Goal: Use online tool/utility: Utilize a website feature to perform a specific function

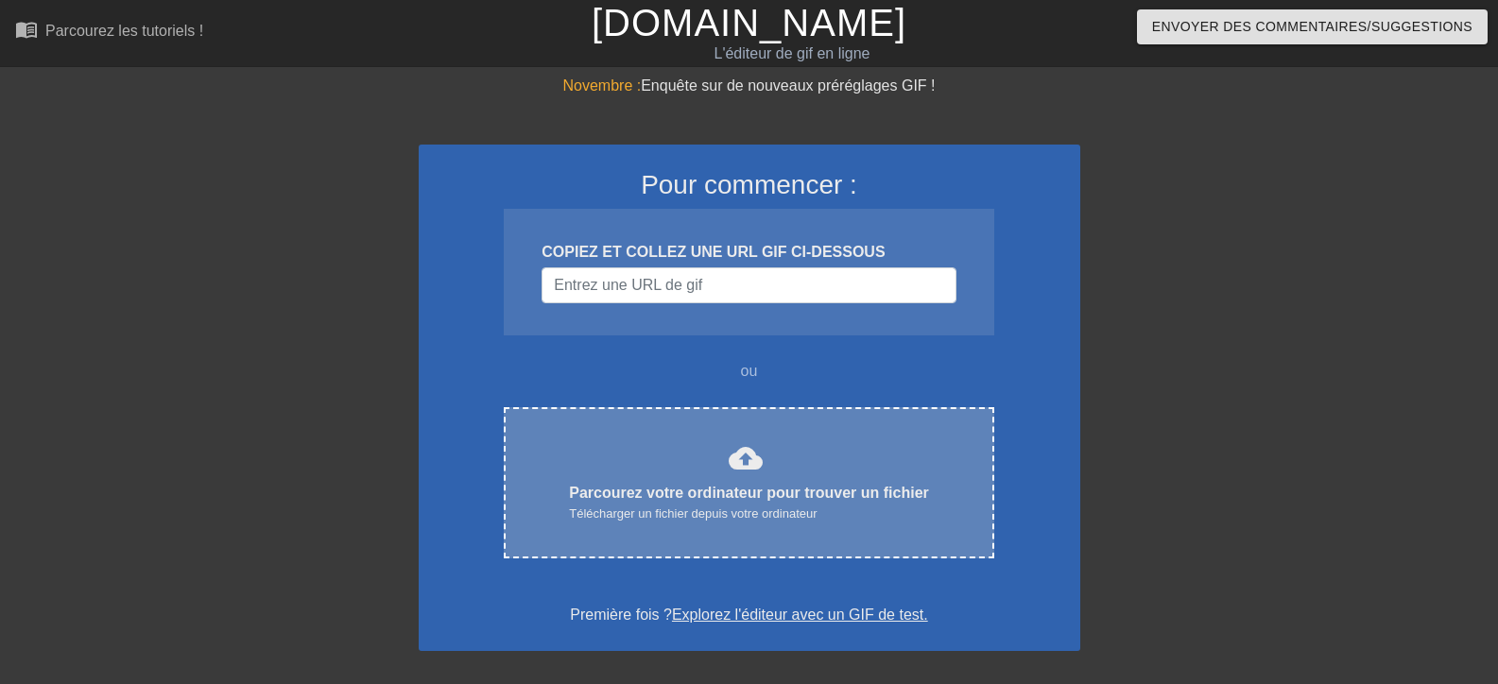
click at [735, 456] on font "cloud_upload" at bounding box center [745, 458] width 34 height 34
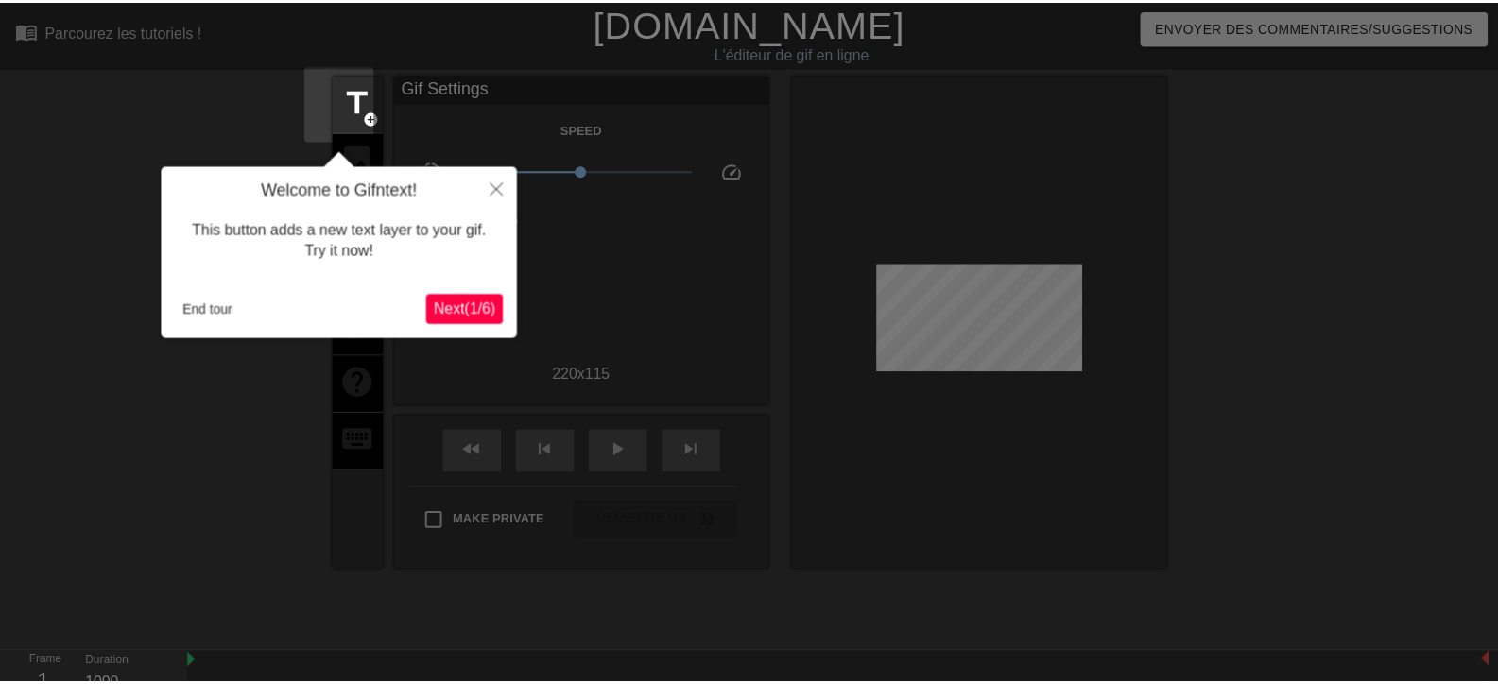
scroll to position [46, 0]
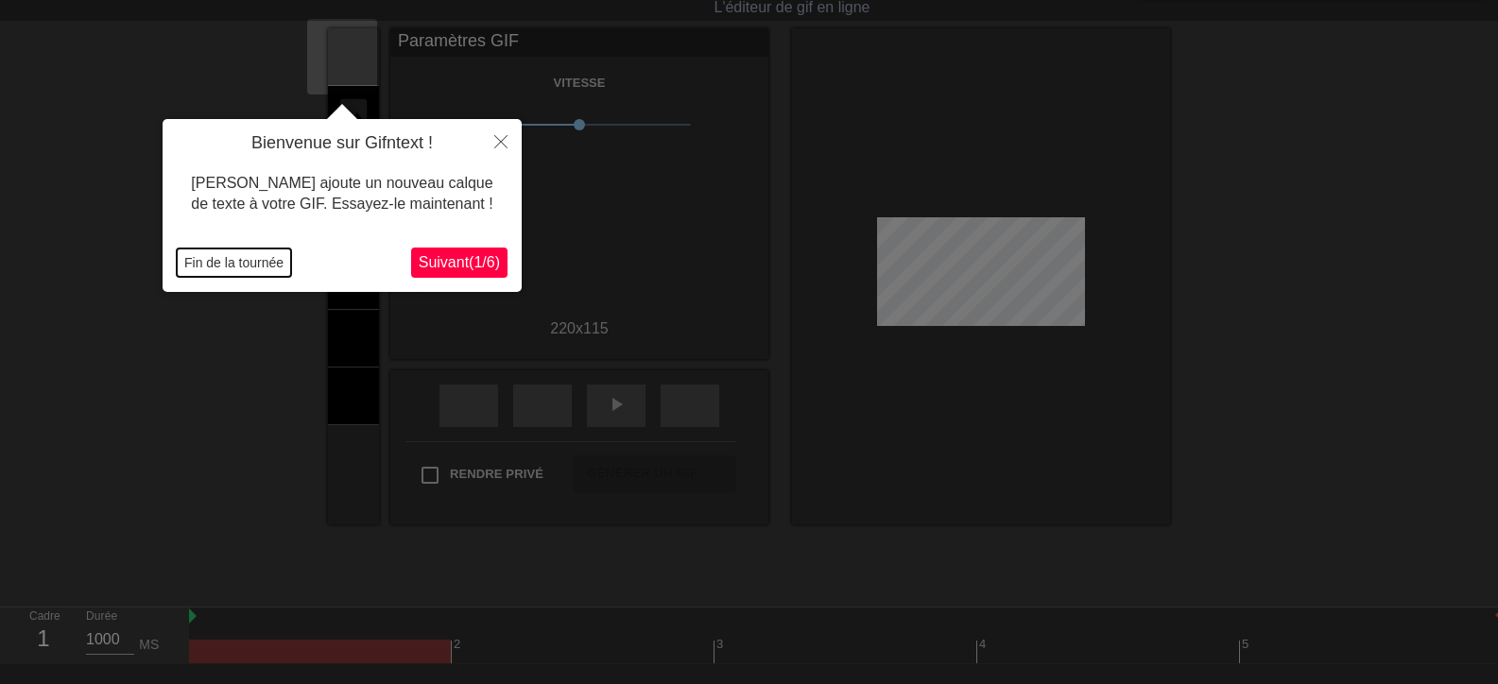
click at [244, 261] on font "Fin de la tournée" at bounding box center [233, 262] width 99 height 15
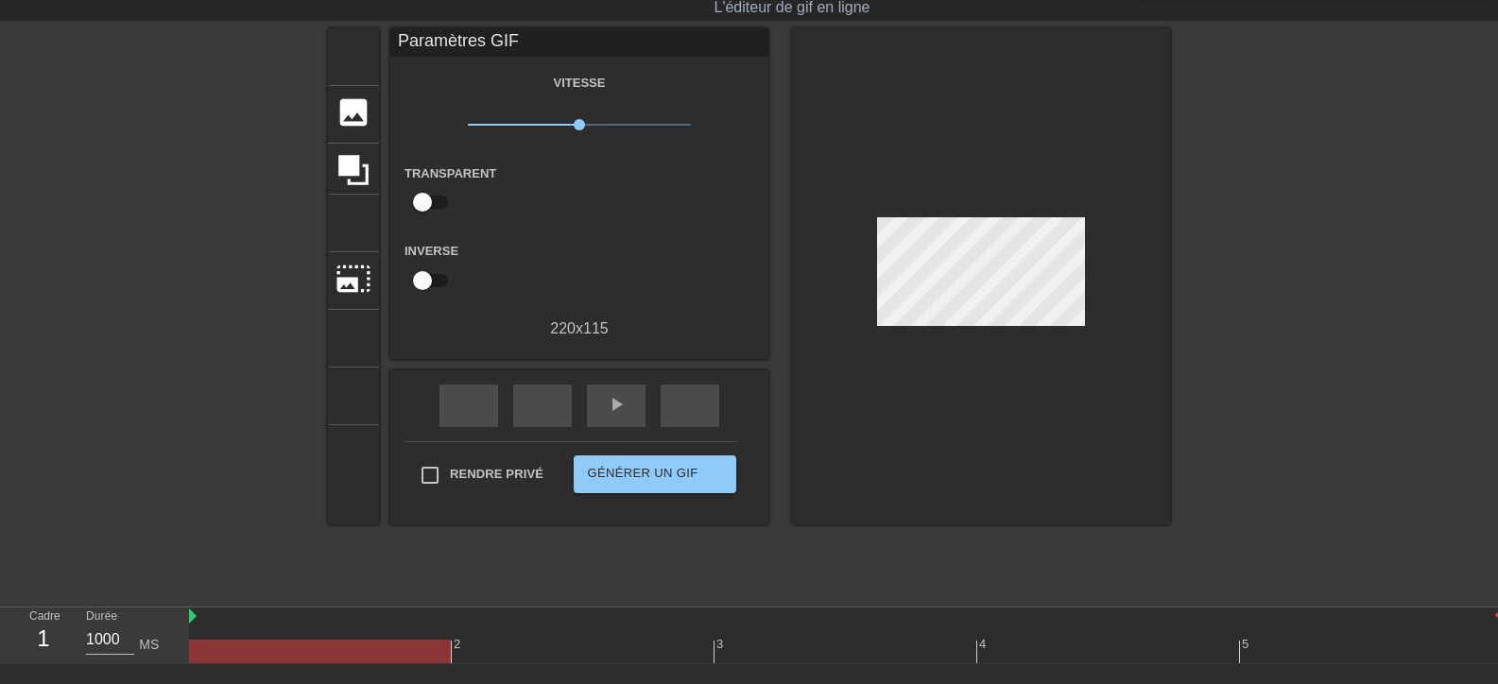
click at [422, 173] on font "Transparent" at bounding box center [450, 173] width 92 height 14
click at [408, 201] on input "checkbox" at bounding box center [422, 202] width 108 height 36
checkbox input "true"
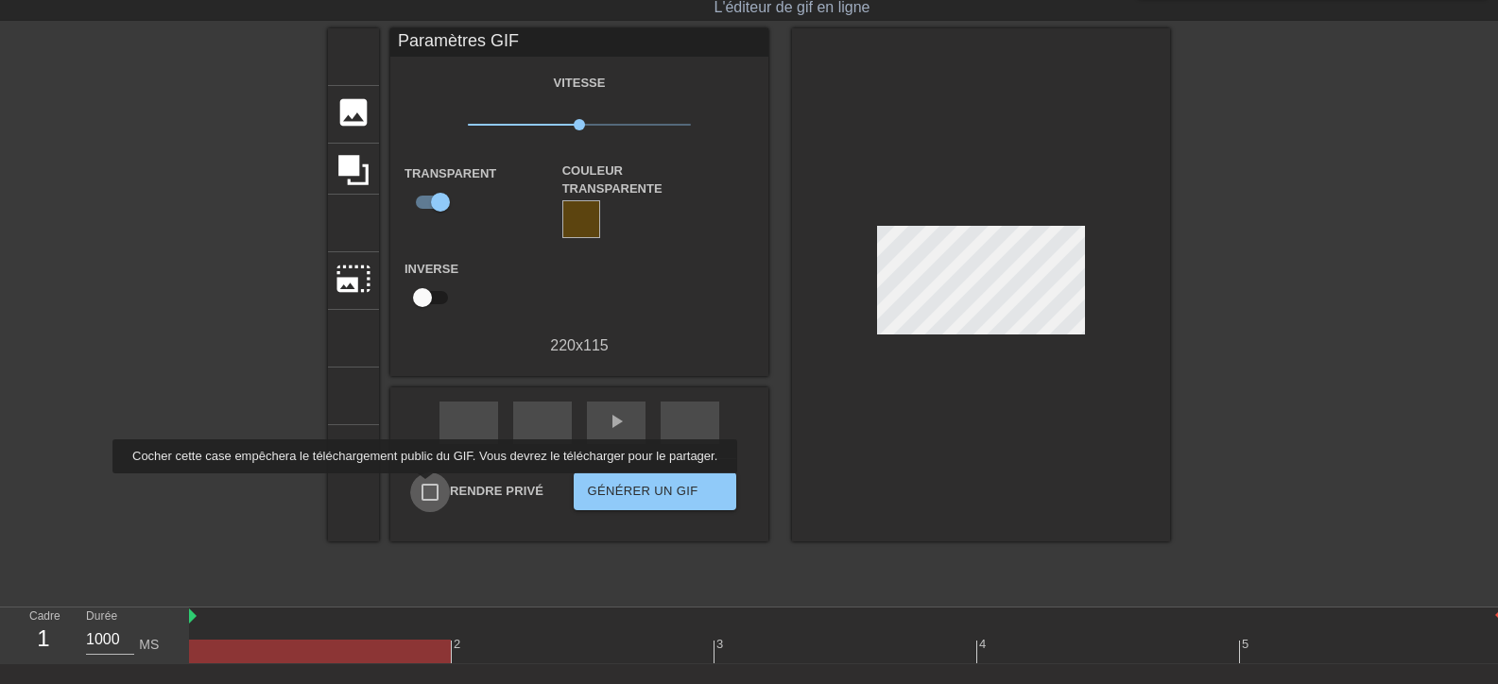
click at [421, 487] on input "Rendre privé" at bounding box center [430, 492] width 40 height 40
checkbox input "true"
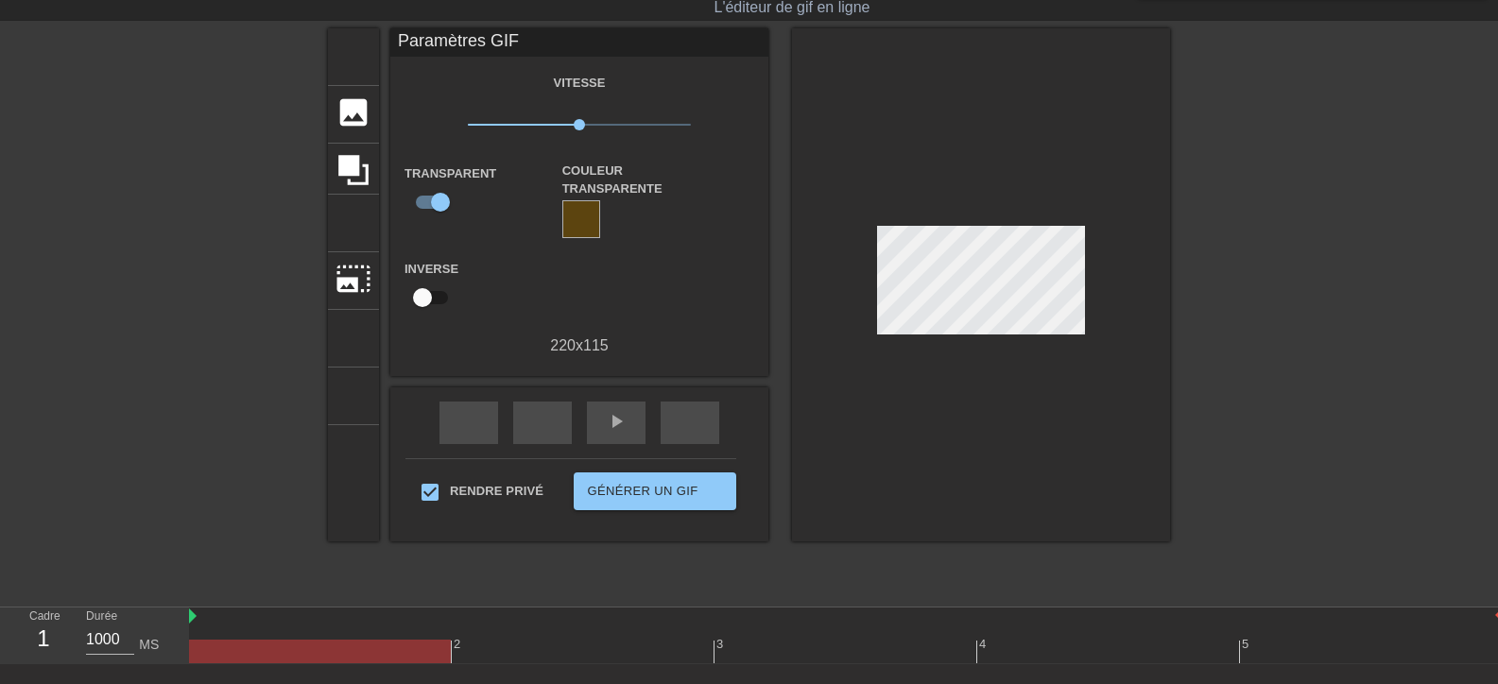
drag, startPoint x: 834, startPoint y: 255, endPoint x: 809, endPoint y: 295, distance: 47.2
click at [809, 295] on div at bounding box center [981, 284] width 378 height 513
click at [337, 274] on font "photo_size_select_large" at bounding box center [353, 279] width 36 height 36
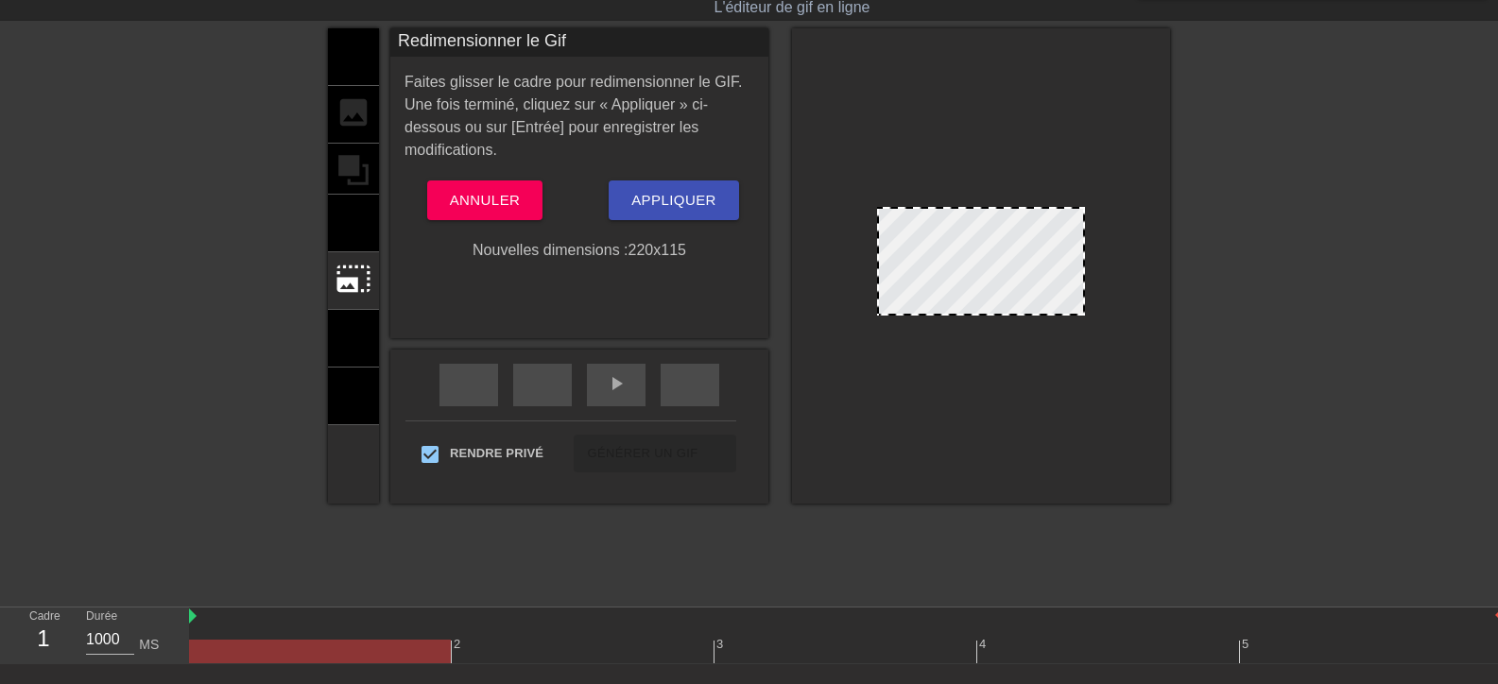
drag, startPoint x: 945, startPoint y: 204, endPoint x: 958, endPoint y: 190, distance: 19.4
click at [958, 190] on div at bounding box center [981, 265] width 378 height 475
drag, startPoint x: 936, startPoint y: 237, endPoint x: 952, endPoint y: 214, distance: 27.8
click at [954, 214] on div at bounding box center [981, 261] width 208 height 109
drag, startPoint x: 1070, startPoint y: 261, endPoint x: 1025, endPoint y: 190, distance: 83.6
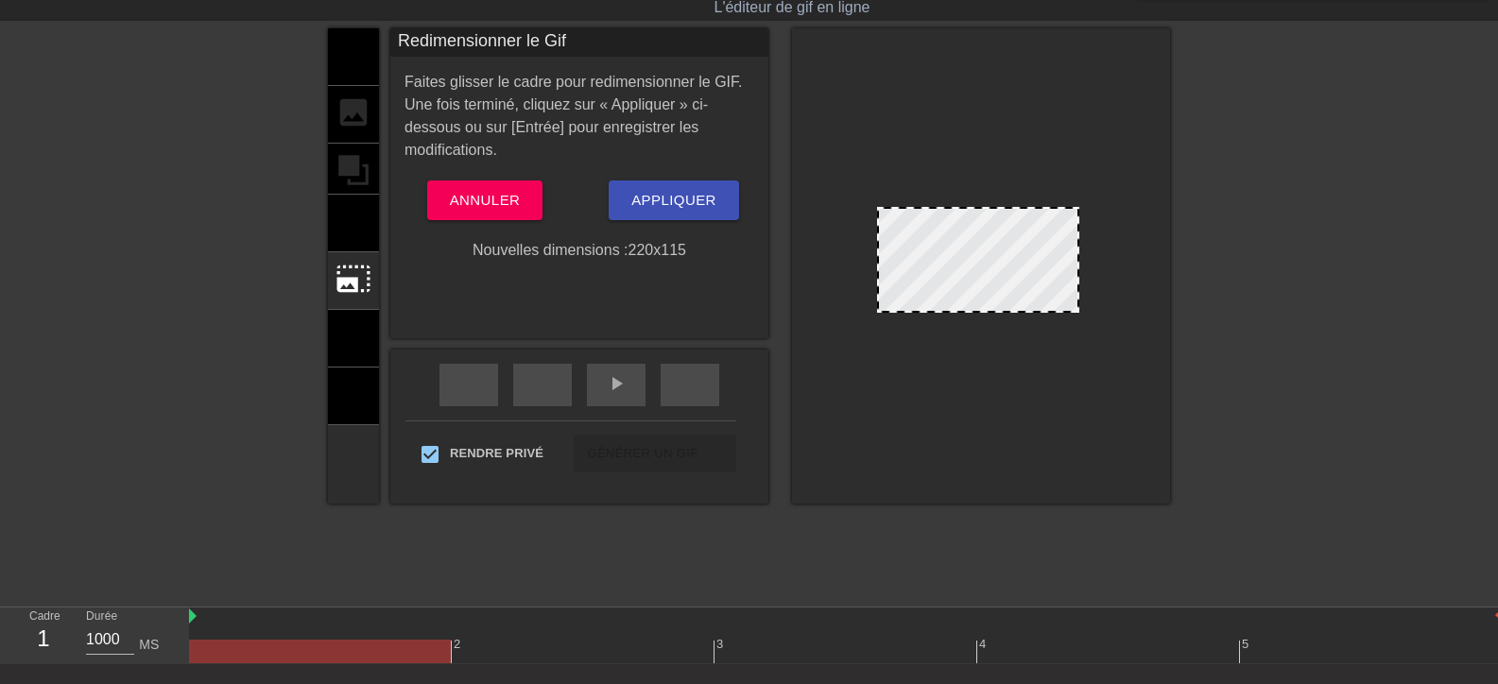
click at [1032, 190] on div at bounding box center [981, 265] width 378 height 475
drag, startPoint x: 929, startPoint y: 201, endPoint x: 927, endPoint y: 179, distance: 22.8
click at [946, 167] on div at bounding box center [981, 265] width 378 height 475
drag, startPoint x: 867, startPoint y: 228, endPoint x: 876, endPoint y: 195, distance: 34.1
click at [881, 193] on div at bounding box center [981, 265] width 378 height 475
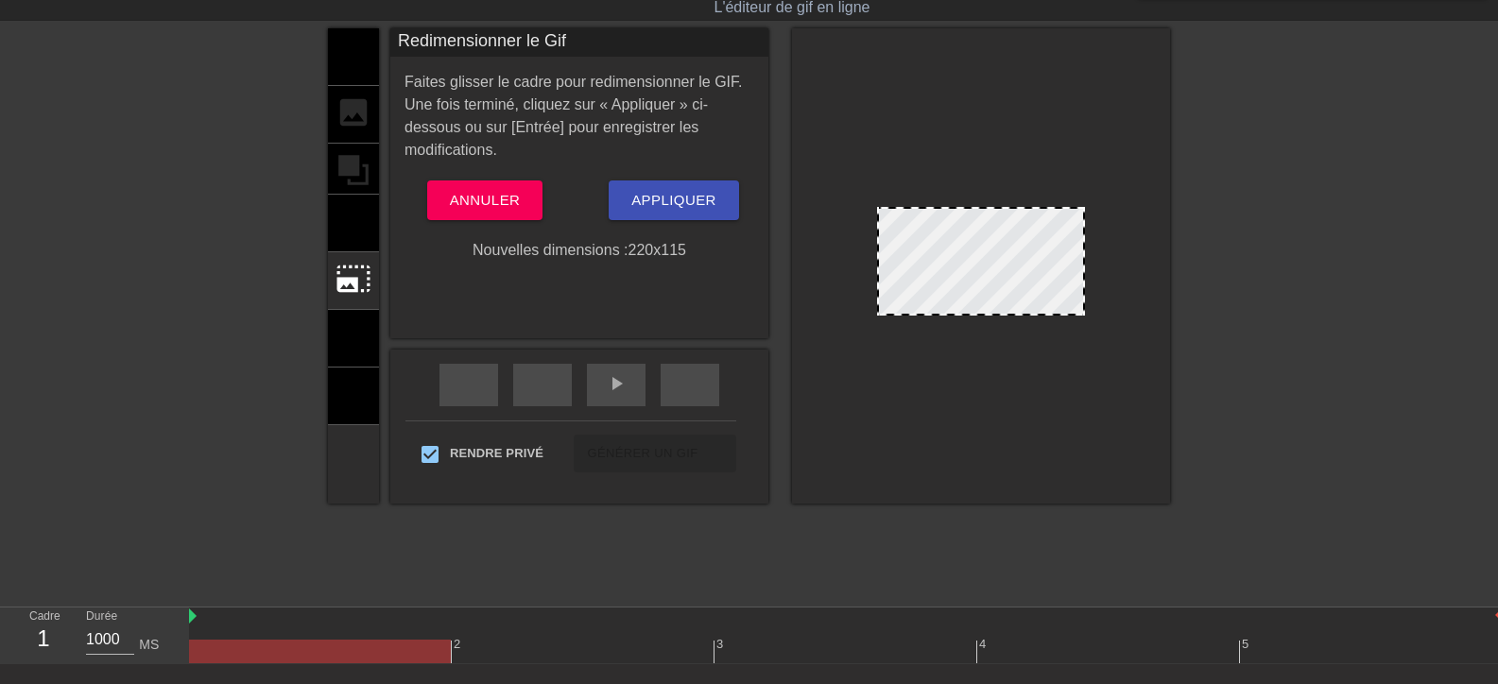
drag, startPoint x: 977, startPoint y: 293, endPoint x: 1069, endPoint y: 378, distance: 125.0
click at [1069, 378] on div at bounding box center [981, 265] width 378 height 475
drag, startPoint x: 997, startPoint y: 313, endPoint x: 1141, endPoint y: 350, distance: 149.2
click at [1141, 350] on div at bounding box center [981, 265] width 378 height 475
drag, startPoint x: 1023, startPoint y: 306, endPoint x: 1034, endPoint y: 290, distance: 19.1
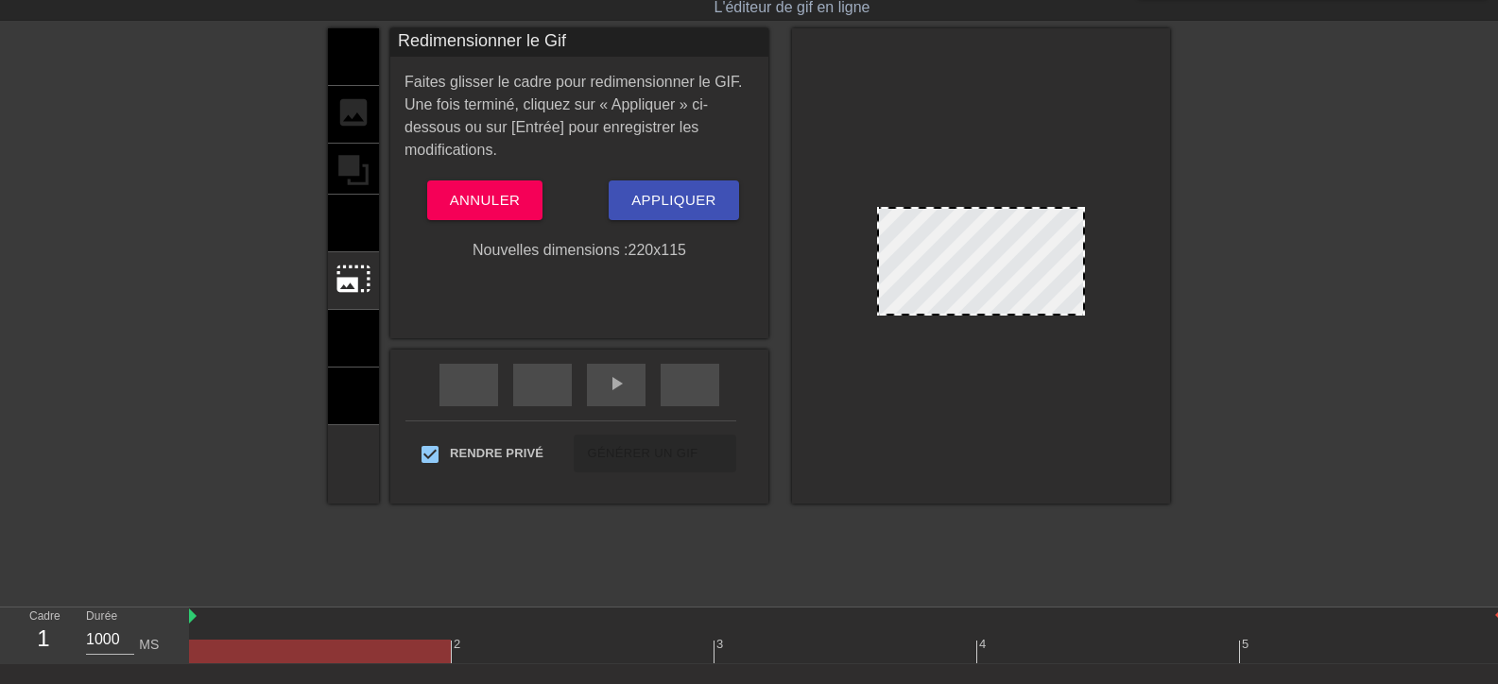
click at [1037, 290] on div at bounding box center [981, 261] width 208 height 109
drag, startPoint x: 865, startPoint y: 284, endPoint x: 870, endPoint y: 267, distance: 17.7
click at [877, 267] on div at bounding box center [981, 261] width 208 height 109
drag, startPoint x: 1019, startPoint y: 313, endPoint x: 1093, endPoint y: 386, distance: 104.9
click at [1093, 386] on div at bounding box center [981, 265] width 378 height 475
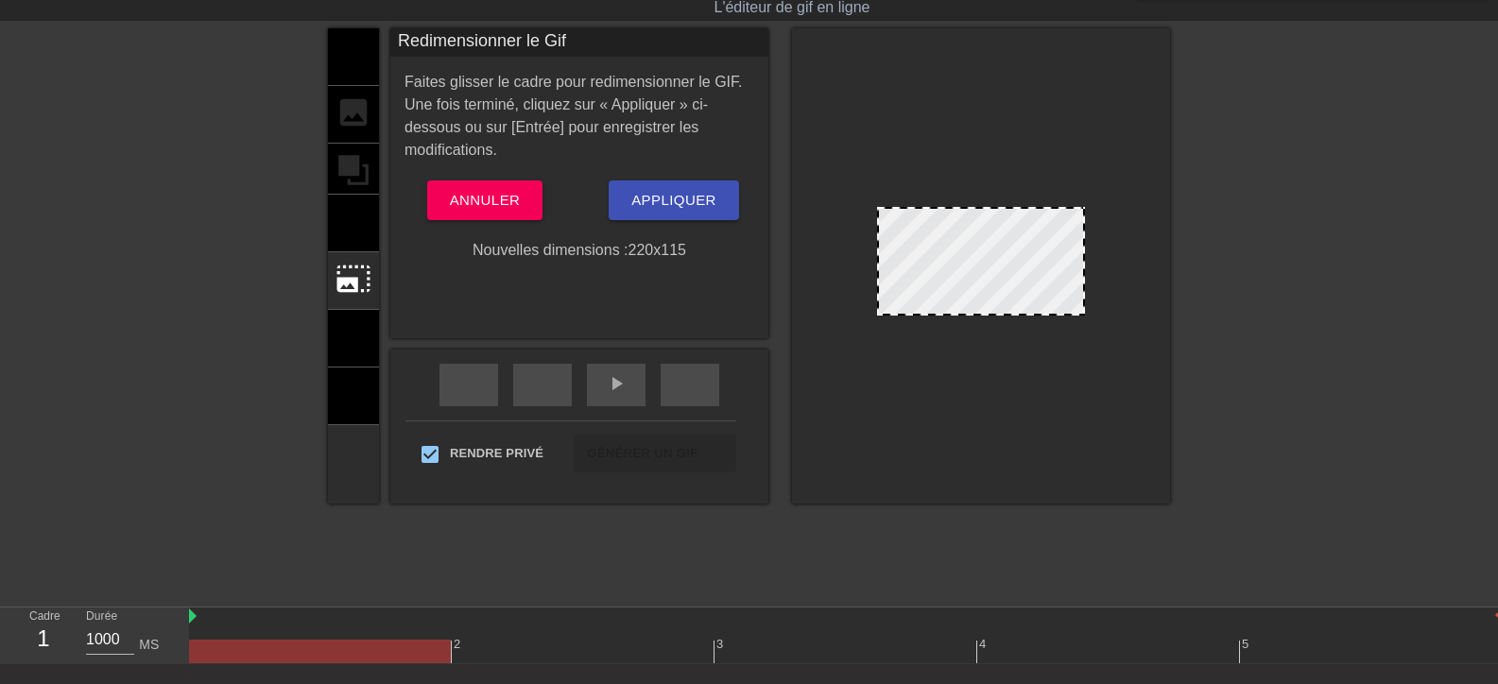
drag, startPoint x: 1067, startPoint y: 309, endPoint x: 1069, endPoint y: 274, distance: 35.0
drag, startPoint x: 865, startPoint y: 287, endPoint x: 872, endPoint y: 267, distance: 20.9
click at [877, 267] on div at bounding box center [981, 261] width 208 height 109
click at [1068, 295] on div at bounding box center [981, 261] width 208 height 109
drag, startPoint x: 929, startPoint y: 248, endPoint x: 950, endPoint y: 222, distance: 32.9
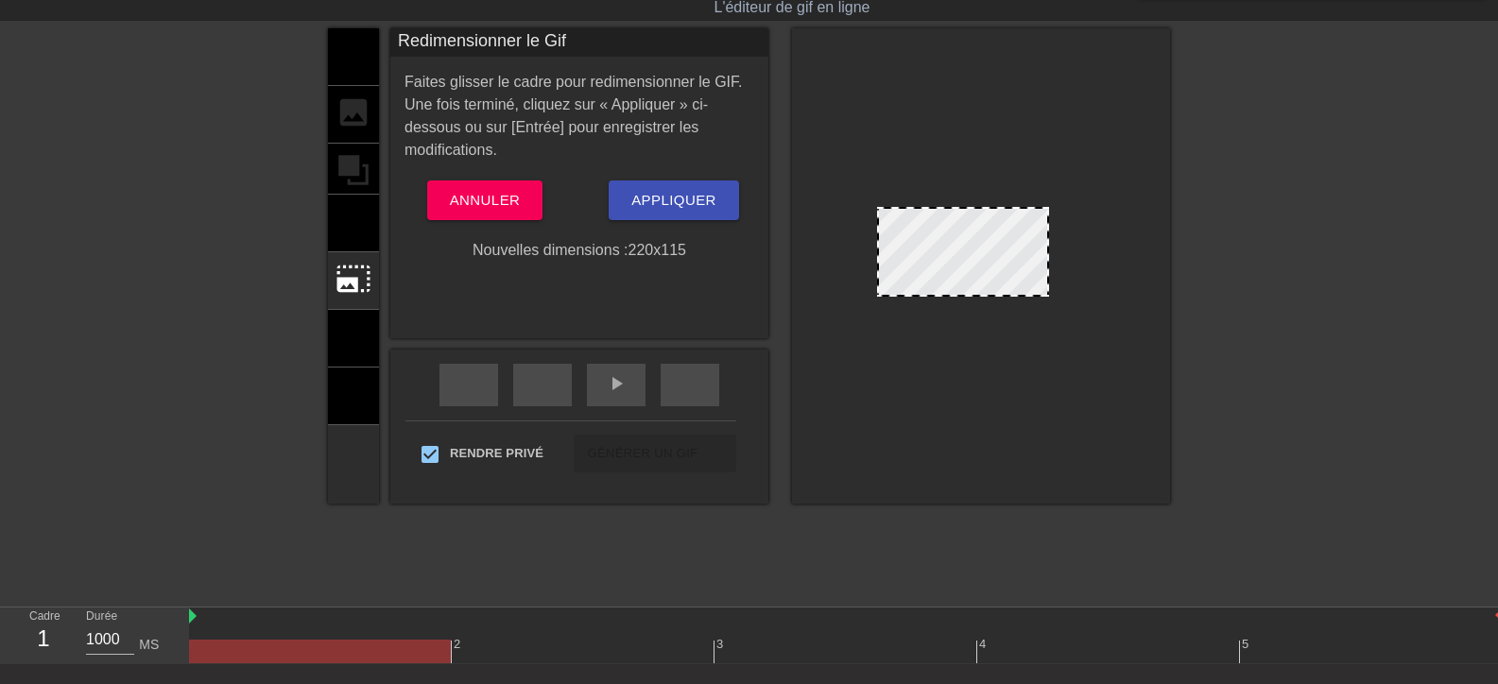
click at [950, 222] on div at bounding box center [963, 252] width 172 height 90
drag, startPoint x: 988, startPoint y: 295, endPoint x: 1086, endPoint y: 350, distance: 111.7
click at [1086, 350] on div at bounding box center [981, 265] width 378 height 475
drag, startPoint x: 1067, startPoint y: 314, endPoint x: 1168, endPoint y: 355, distance: 109.3
click at [1168, 355] on div "titre ajouter_cercle image ajouter_cercle recadrer photo_size_select_large aide…" at bounding box center [749, 311] width 1498 height 567
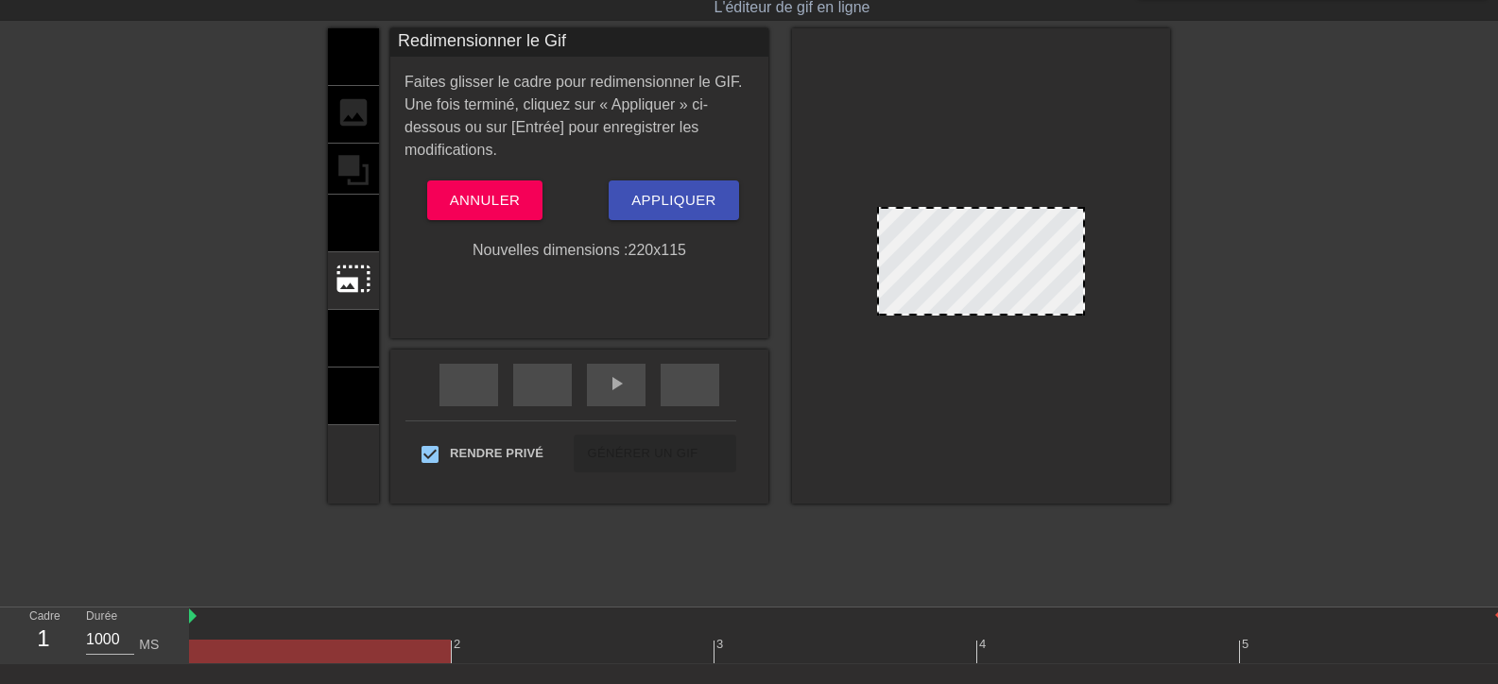
drag, startPoint x: 862, startPoint y: 260, endPoint x: 920, endPoint y: 189, distance: 91.9
click at [920, 189] on div at bounding box center [981, 265] width 378 height 475
drag, startPoint x: 1019, startPoint y: 310, endPoint x: 1134, endPoint y: 393, distance: 142.1
click at [1134, 393] on div at bounding box center [981, 265] width 378 height 475
drag, startPoint x: 1061, startPoint y: 313, endPoint x: 1072, endPoint y: 347, distance: 35.9
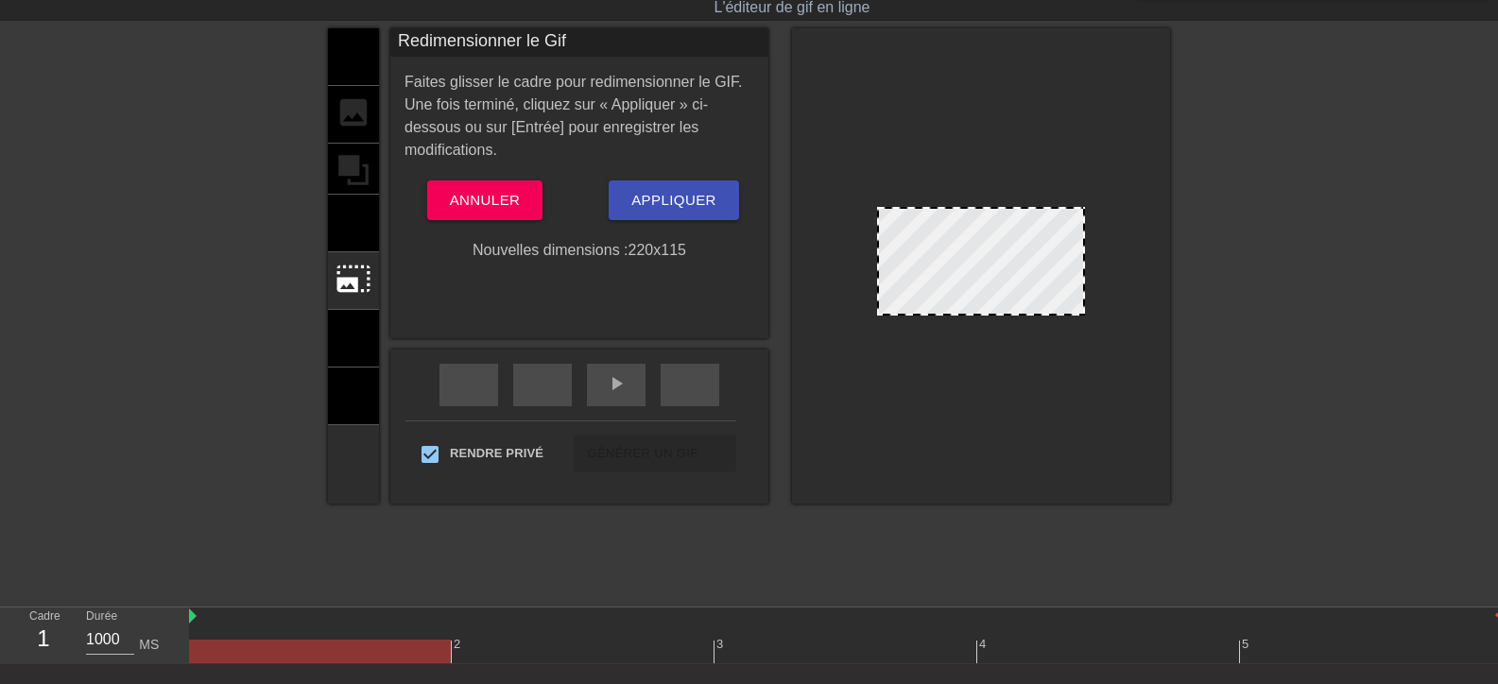
click at [1072, 346] on div at bounding box center [981, 265] width 378 height 475
drag, startPoint x: 1009, startPoint y: 314, endPoint x: 1045, endPoint y: 352, distance: 52.8
click at [1045, 352] on div at bounding box center [981, 265] width 378 height 475
drag, startPoint x: 1068, startPoint y: 253, endPoint x: 1115, endPoint y: 335, distance: 94.8
click at [1115, 335] on div at bounding box center [981, 265] width 378 height 475
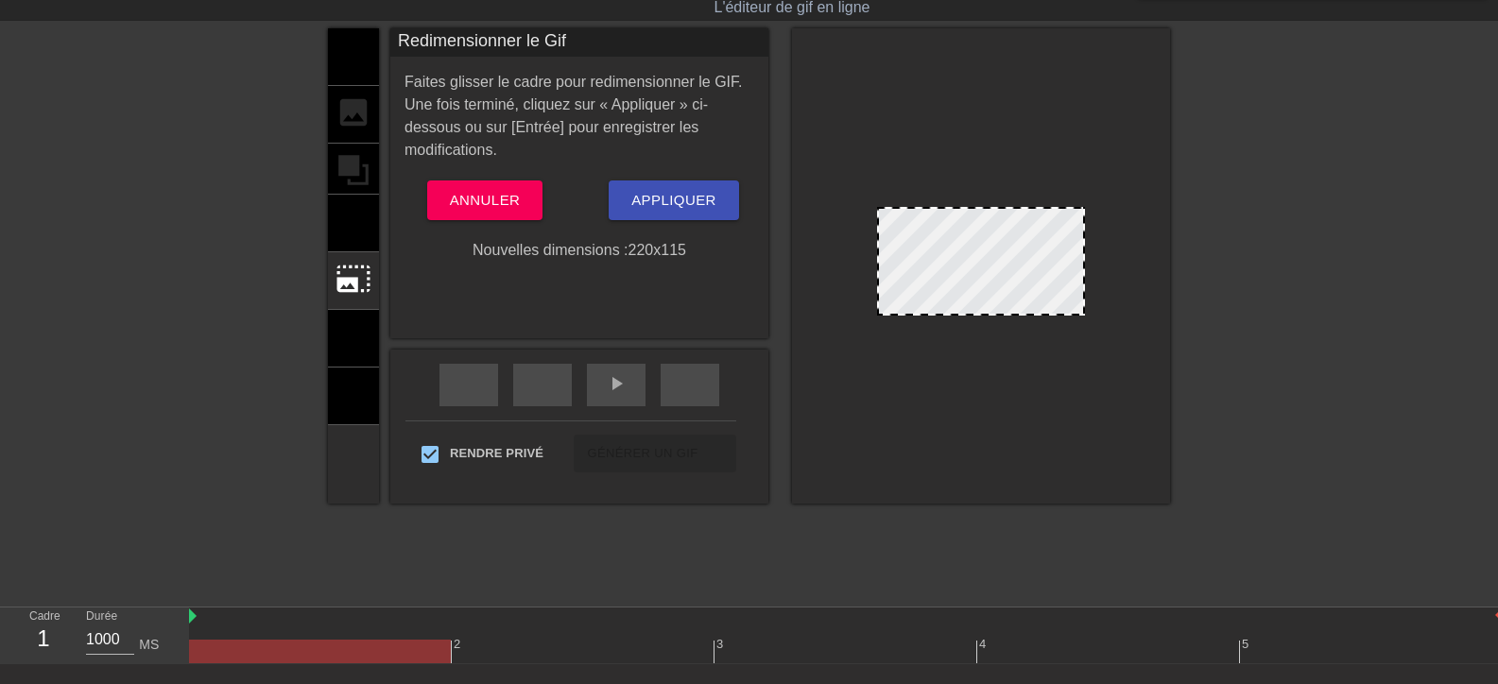
drag, startPoint x: 951, startPoint y: 184, endPoint x: 951, endPoint y: 168, distance: 16.1
click at [955, 164] on div at bounding box center [981, 265] width 378 height 475
drag, startPoint x: 883, startPoint y: 197, endPoint x: 872, endPoint y: 207, distance: 15.4
click at [872, 207] on div at bounding box center [981, 265] width 378 height 475
click at [877, 212] on div at bounding box center [981, 261] width 208 height 109
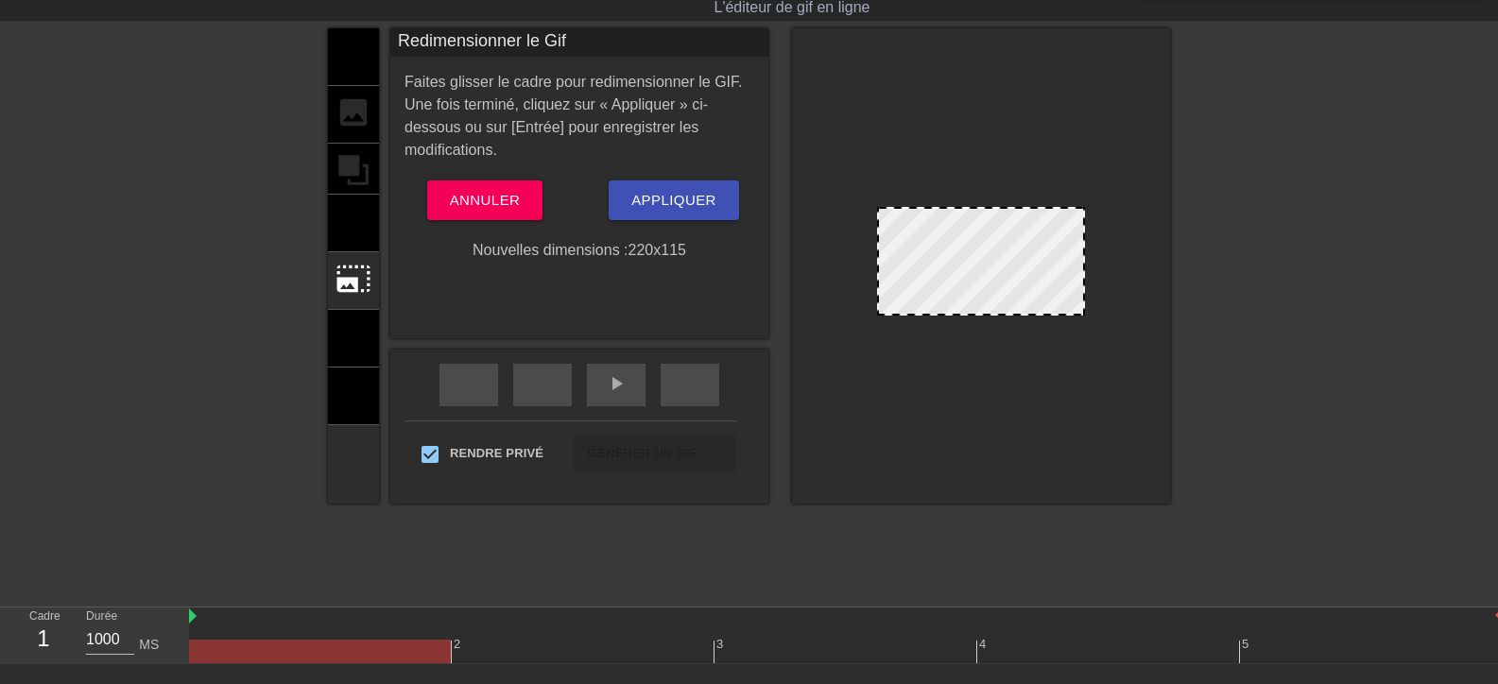
drag, startPoint x: 939, startPoint y: 220, endPoint x: 814, endPoint y: 375, distance: 199.5
click at [814, 375] on div at bounding box center [981, 265] width 378 height 475
click at [1003, 306] on div at bounding box center [981, 261] width 208 height 109
click at [1000, 307] on div at bounding box center [981, 261] width 208 height 109
click at [880, 287] on div at bounding box center [981, 261] width 208 height 109
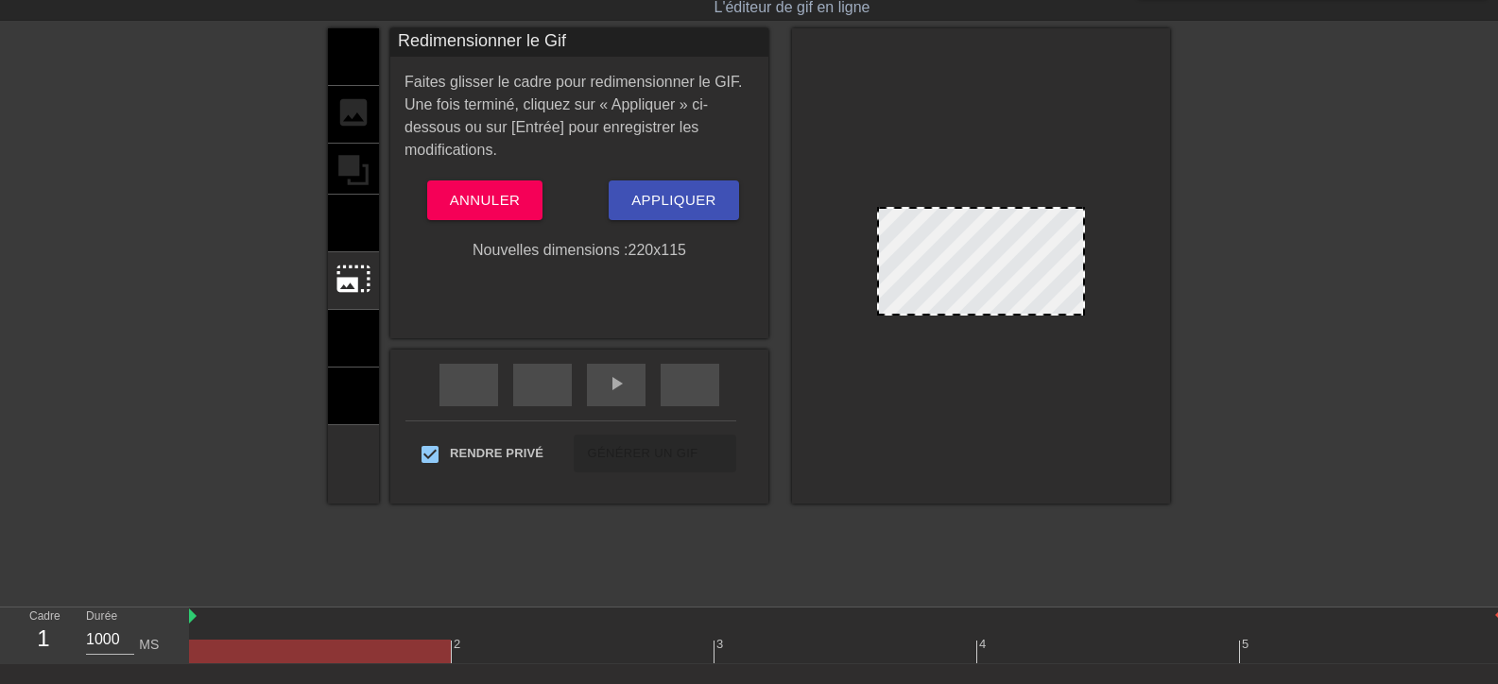
drag, startPoint x: 865, startPoint y: 288, endPoint x: 1076, endPoint y: 295, distance: 210.8
click at [1076, 295] on div at bounding box center [981, 265] width 378 height 475
drag, startPoint x: 1071, startPoint y: 284, endPoint x: 1126, endPoint y: 450, distance: 174.2
click at [1126, 450] on div at bounding box center [981, 265] width 378 height 475
drag, startPoint x: 999, startPoint y: 317, endPoint x: 1011, endPoint y: 304, distance: 17.4
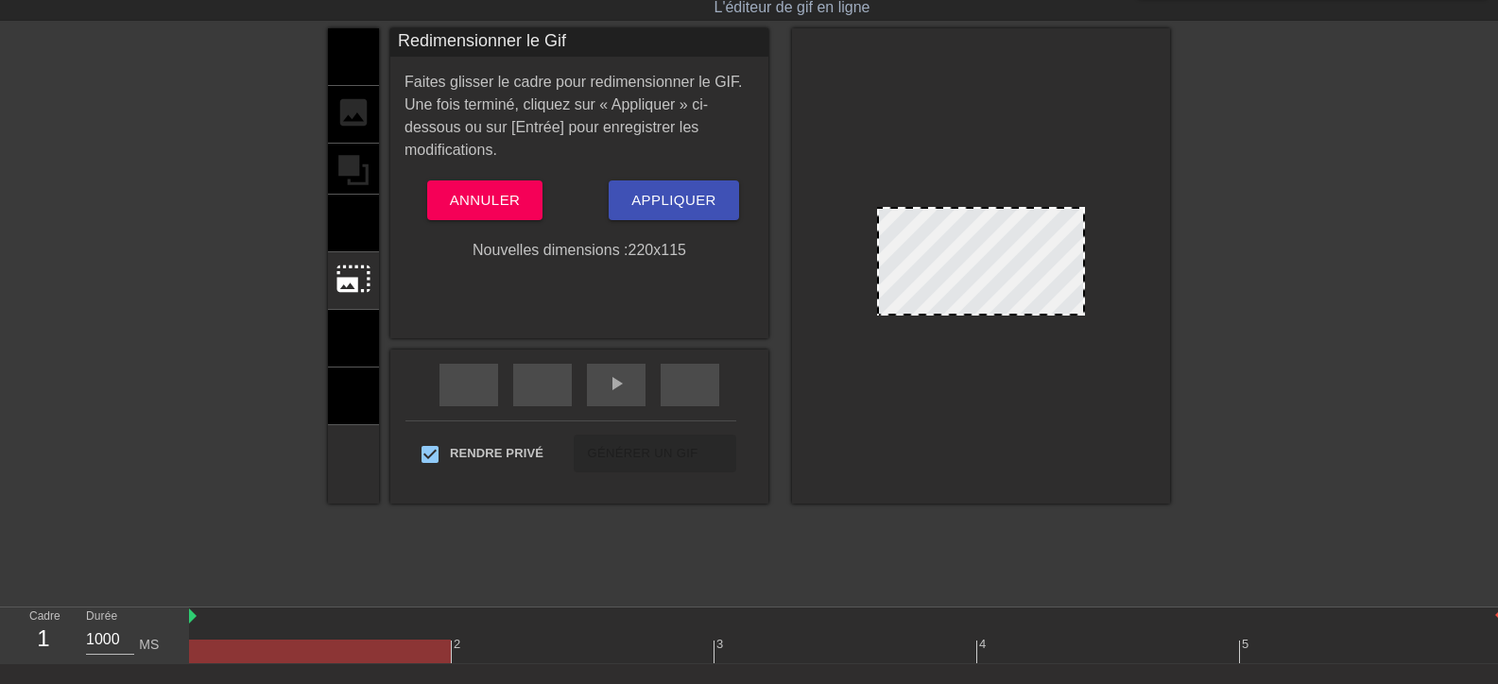
click at [1011, 304] on div at bounding box center [981, 265] width 378 height 475
drag, startPoint x: 959, startPoint y: 205, endPoint x: 979, endPoint y: 151, distance: 57.4
click at [979, 151] on div at bounding box center [981, 265] width 378 height 475
drag, startPoint x: 902, startPoint y: 206, endPoint x: 933, endPoint y: 159, distance: 56.1
click at [939, 159] on div at bounding box center [981, 265] width 378 height 475
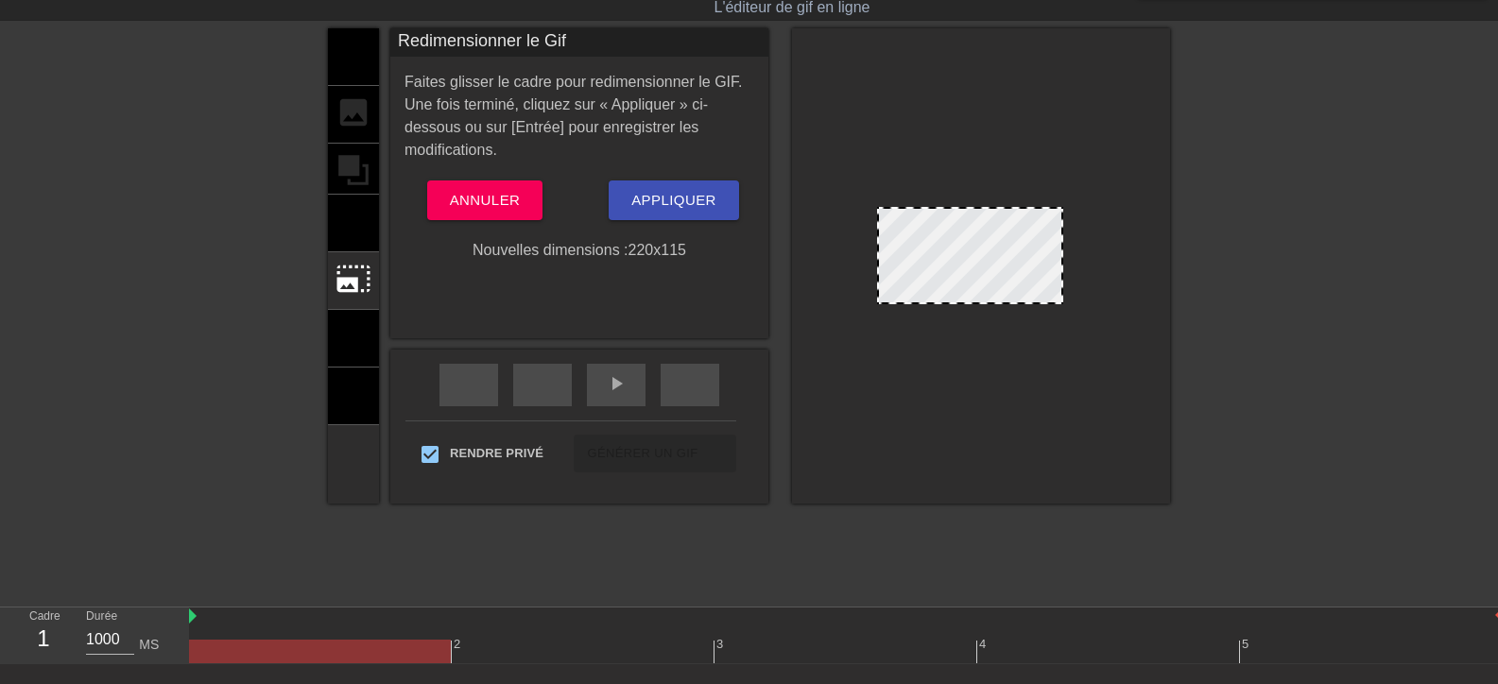
drag, startPoint x: 1003, startPoint y: 311, endPoint x: 1010, endPoint y: 300, distance: 13.6
drag, startPoint x: 1049, startPoint y: 298, endPoint x: 1080, endPoint y: 188, distance: 114.0
click at [1082, 189] on div at bounding box center [981, 265] width 378 height 475
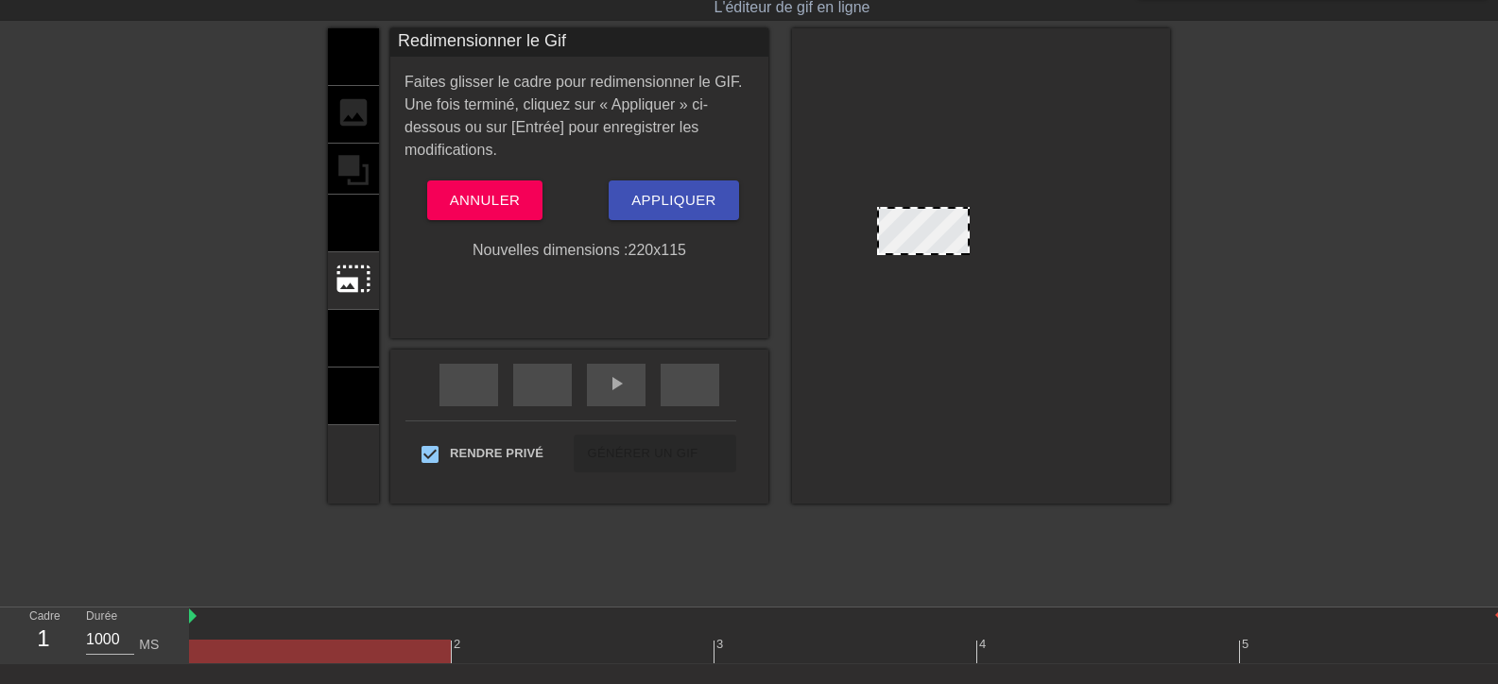
click at [1036, 253] on div at bounding box center [981, 261] width 208 height 109
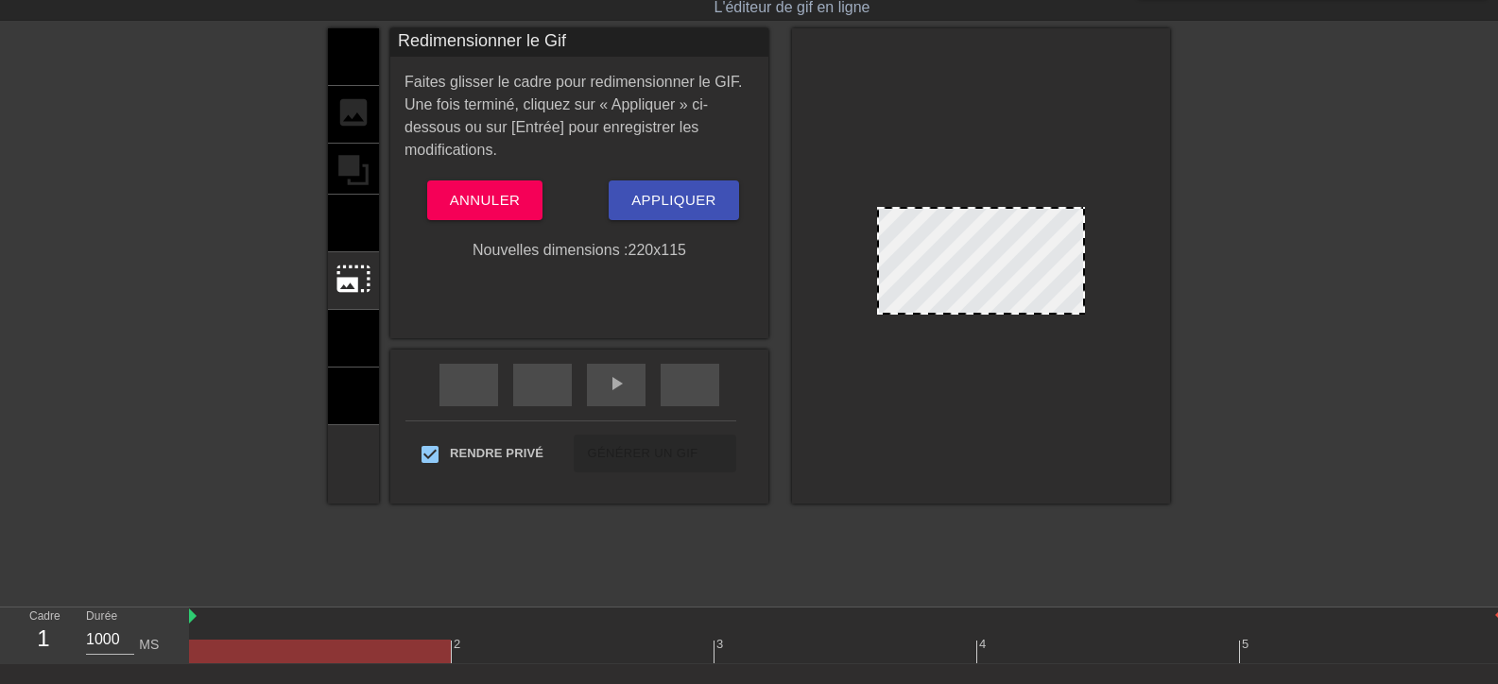
drag, startPoint x: 959, startPoint y: 252, endPoint x: 1025, endPoint y: 475, distance: 232.6
click at [1157, 467] on div at bounding box center [981, 265] width 378 height 475
click at [636, 256] on font "220" at bounding box center [641, 250] width 26 height 16
click at [669, 199] on font "Appliquer" at bounding box center [673, 200] width 85 height 16
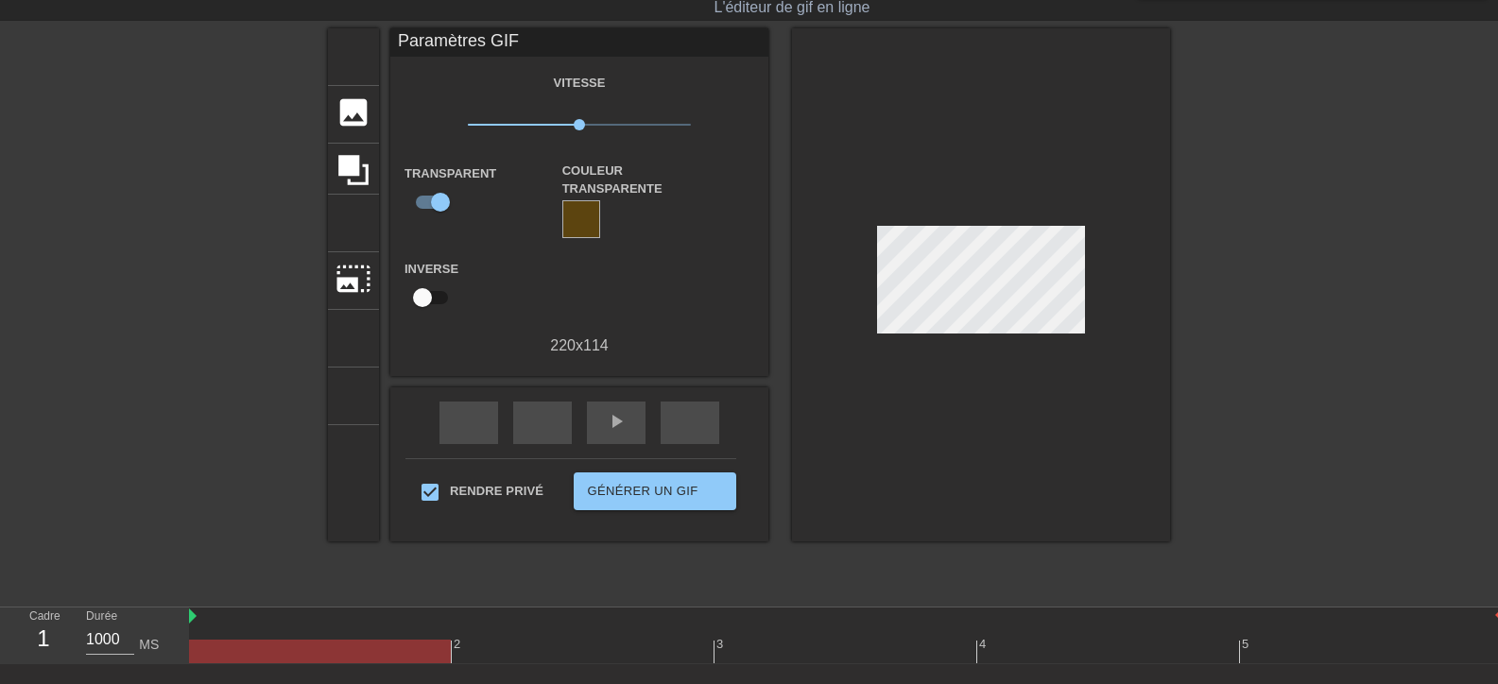
click at [606, 169] on font "Couleur transparente" at bounding box center [612, 179] width 100 height 33
click at [566, 215] on div at bounding box center [581, 219] width 38 height 38
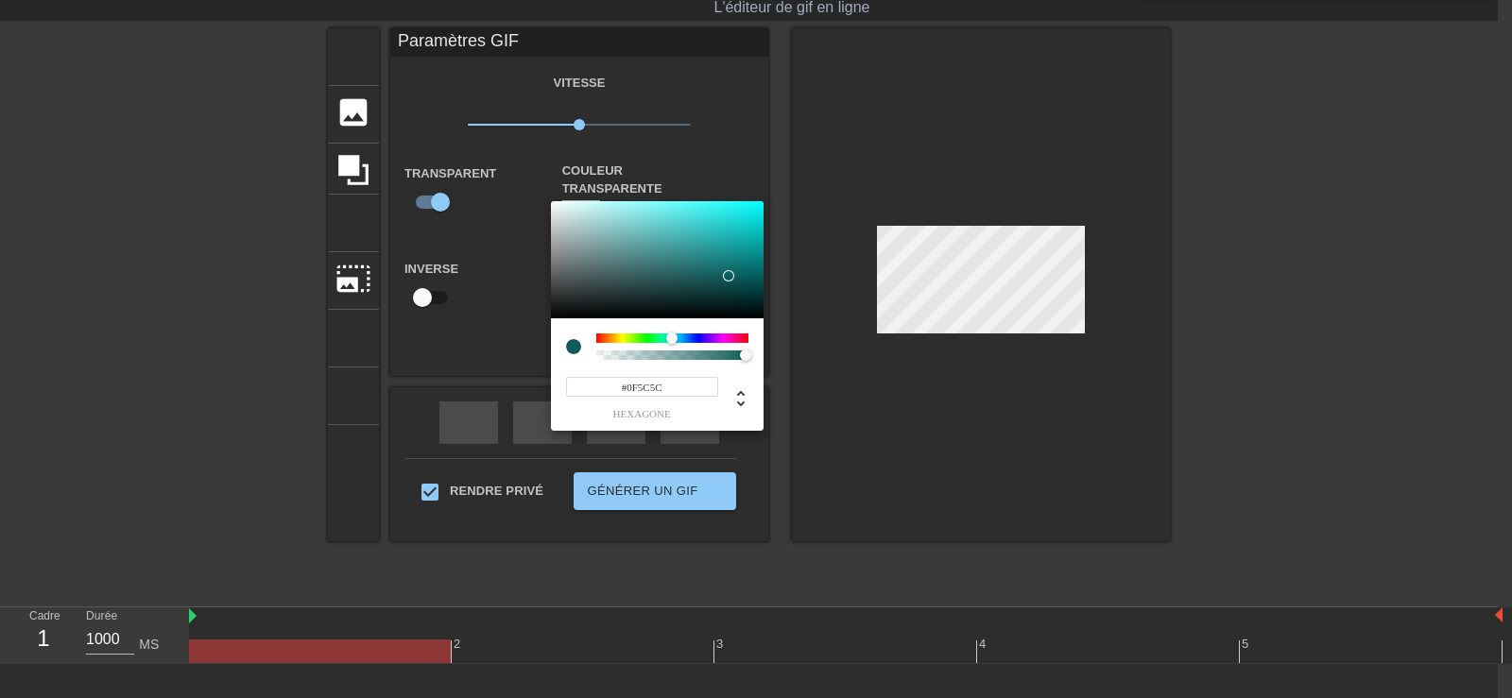
drag, startPoint x: 612, startPoint y: 334, endPoint x: 672, endPoint y: 352, distance: 62.2
click at [672, 352] on div at bounding box center [672, 347] width 152 height 26
click at [635, 226] on div at bounding box center [657, 259] width 213 height 117
click at [676, 336] on div at bounding box center [675, 338] width 11 height 11
click at [743, 393] on icon at bounding box center [740, 398] width 23 height 23
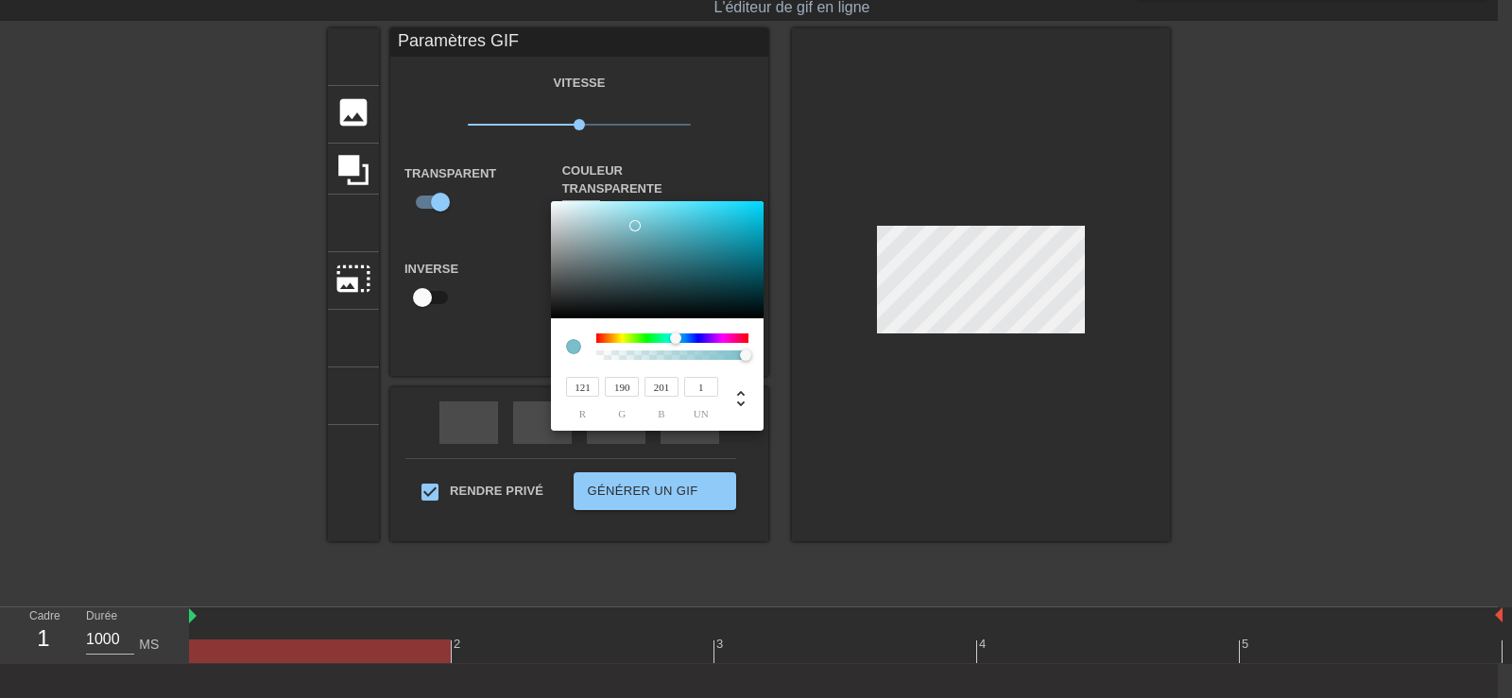
type input "123"
type input "196"
type input "208"
type input "125"
type input "198"
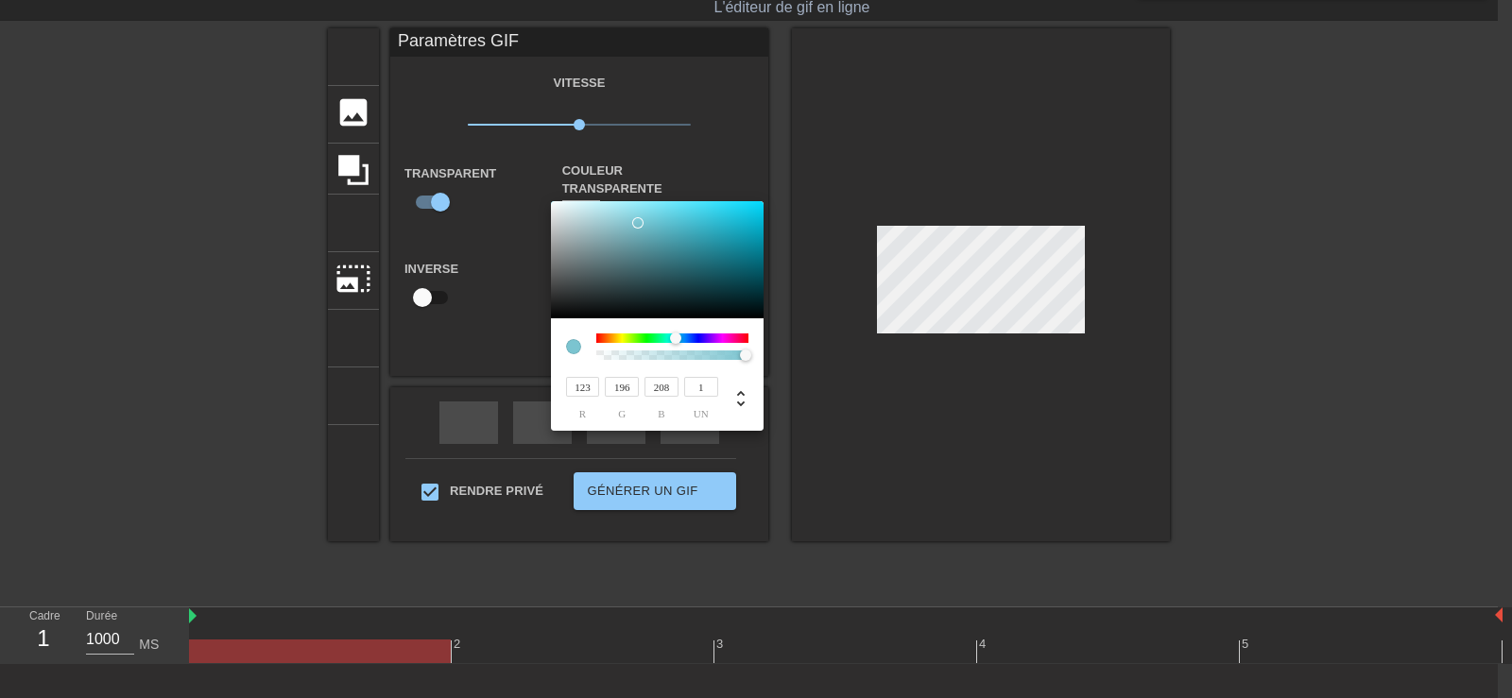
type input "210"
click at [637, 222] on div at bounding box center [637, 222] width 11 height 11
click at [454, 262] on div at bounding box center [756, 349] width 1512 height 698
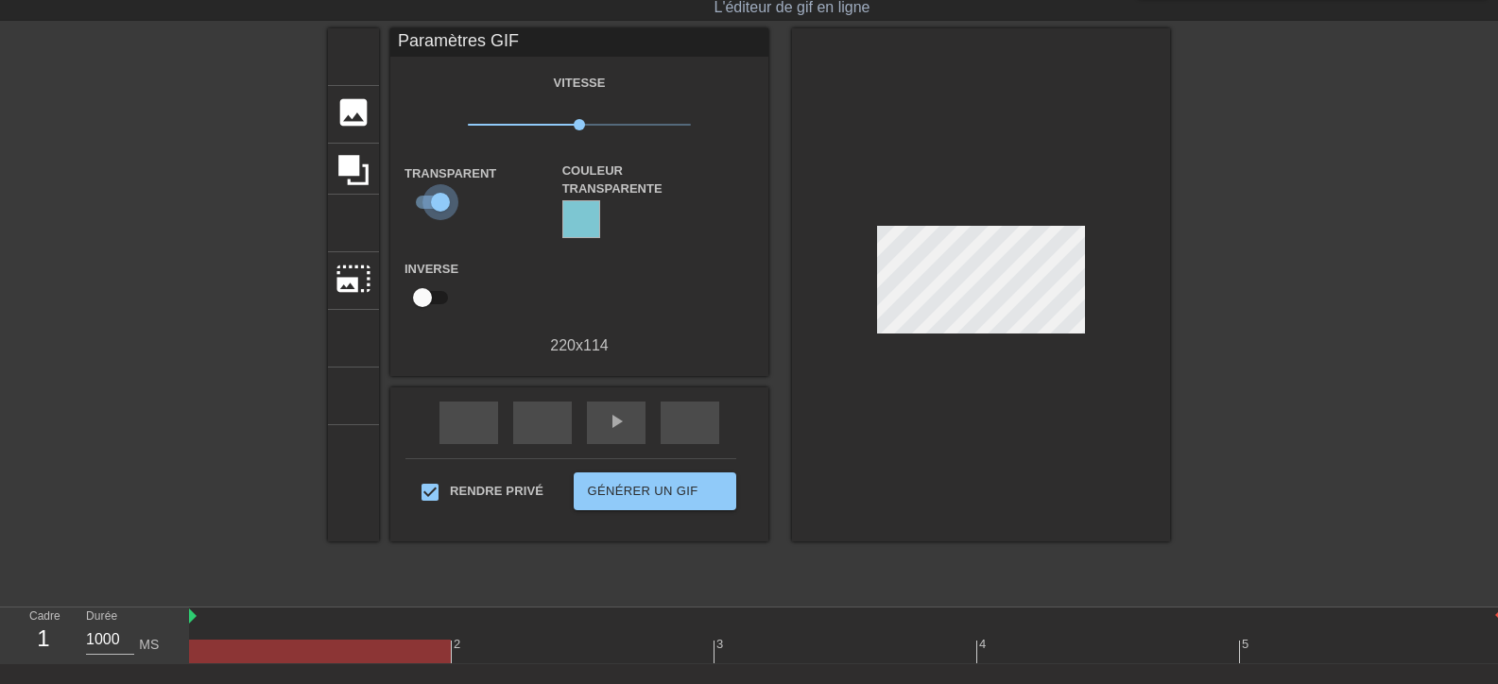
click at [427, 200] on input "checkbox" at bounding box center [440, 202] width 108 height 36
checkbox input "false"
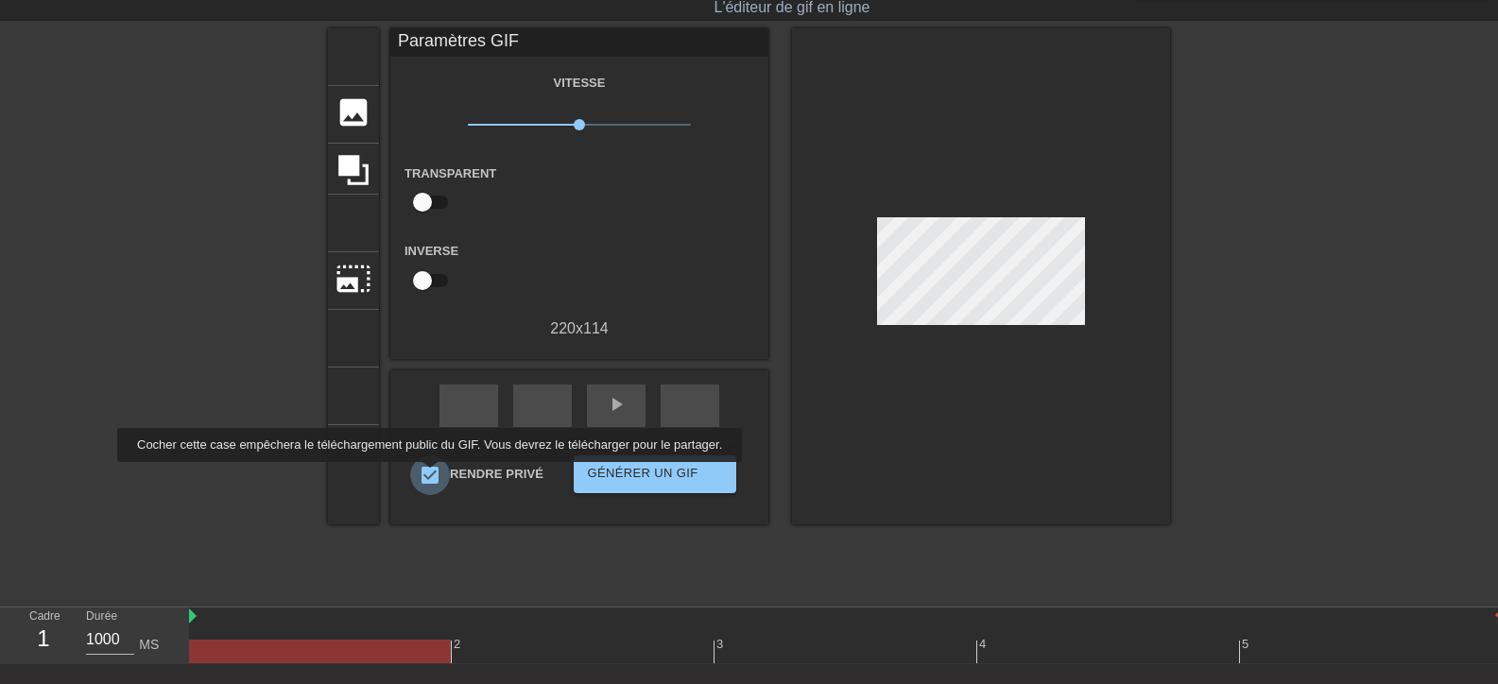
click at [426, 475] on input "Rendre privé" at bounding box center [430, 475] width 40 height 40
click at [418, 475] on input "Rendre privé" at bounding box center [430, 475] width 40 height 40
checkbox input "true"
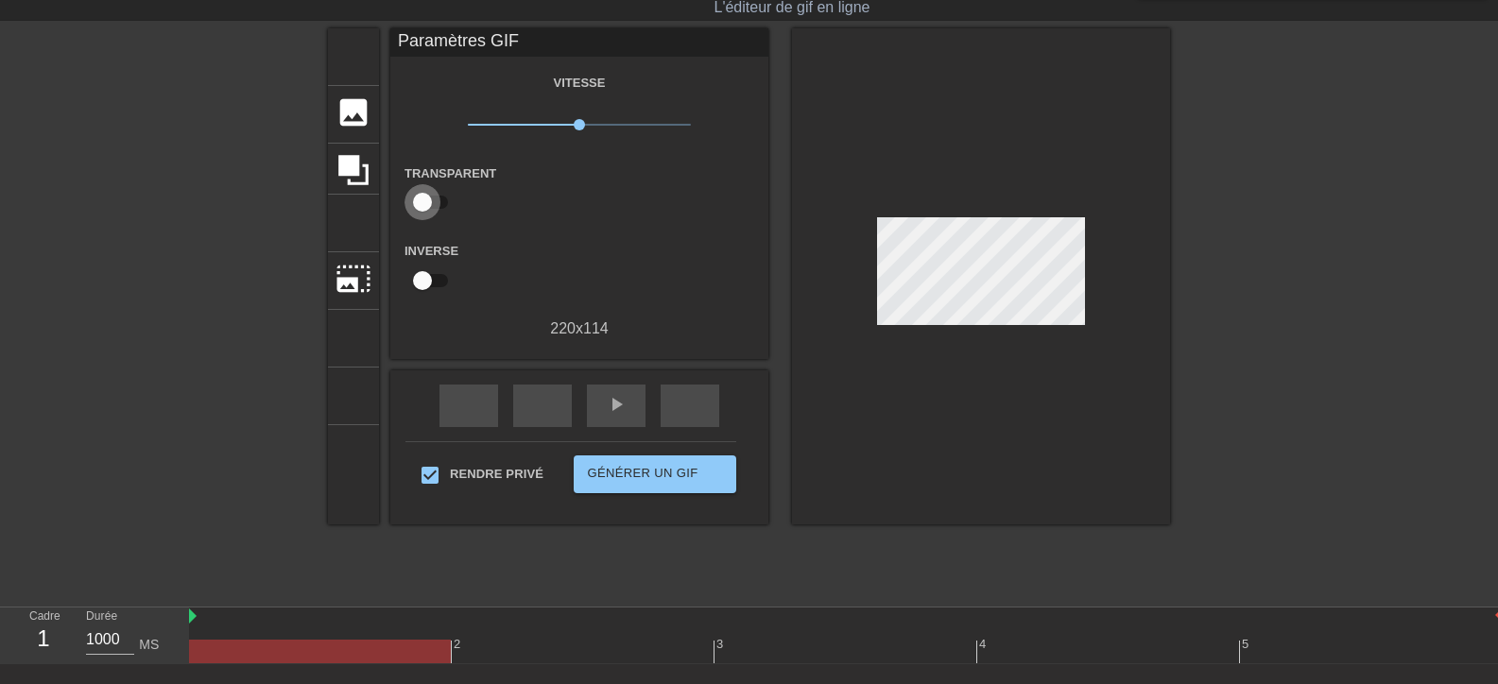
click at [410, 203] on input "checkbox" at bounding box center [422, 202] width 108 height 36
checkbox input "true"
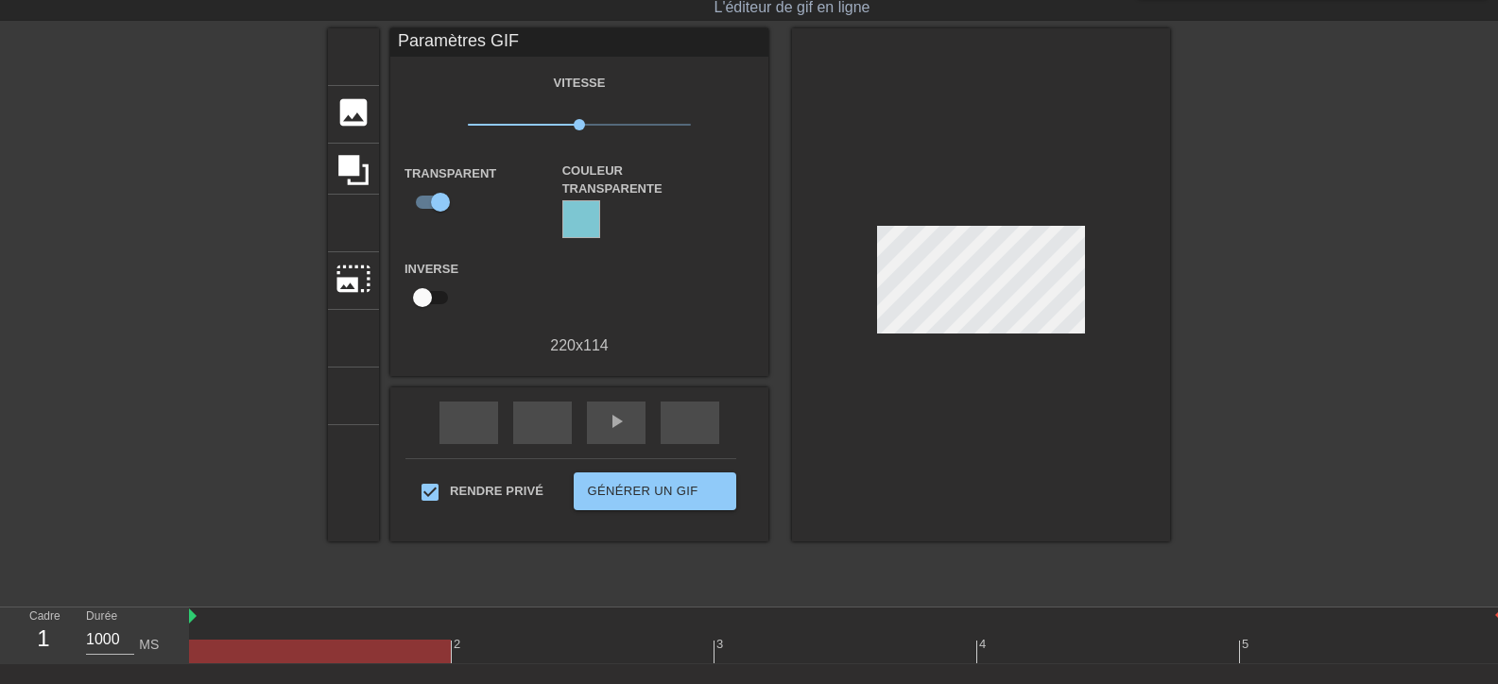
drag, startPoint x: 827, startPoint y: 206, endPoint x: 1433, endPoint y: 225, distance: 606.9
click at [1433, 225] on div "titre ajouter_cercle image ajouter_cercle recadrer photo_size_select_large aide…" at bounding box center [749, 311] width 1498 height 567
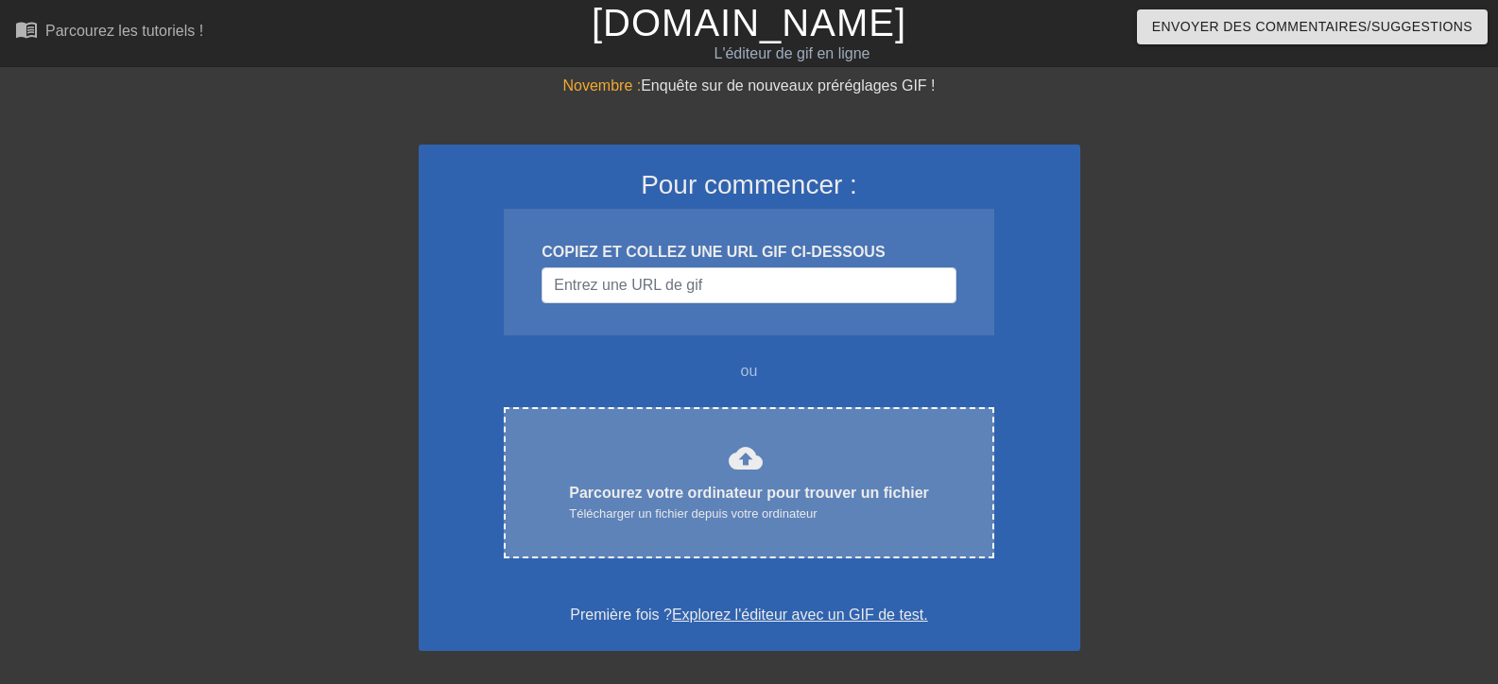
click at [735, 454] on font "cloud_upload" at bounding box center [745, 458] width 34 height 34
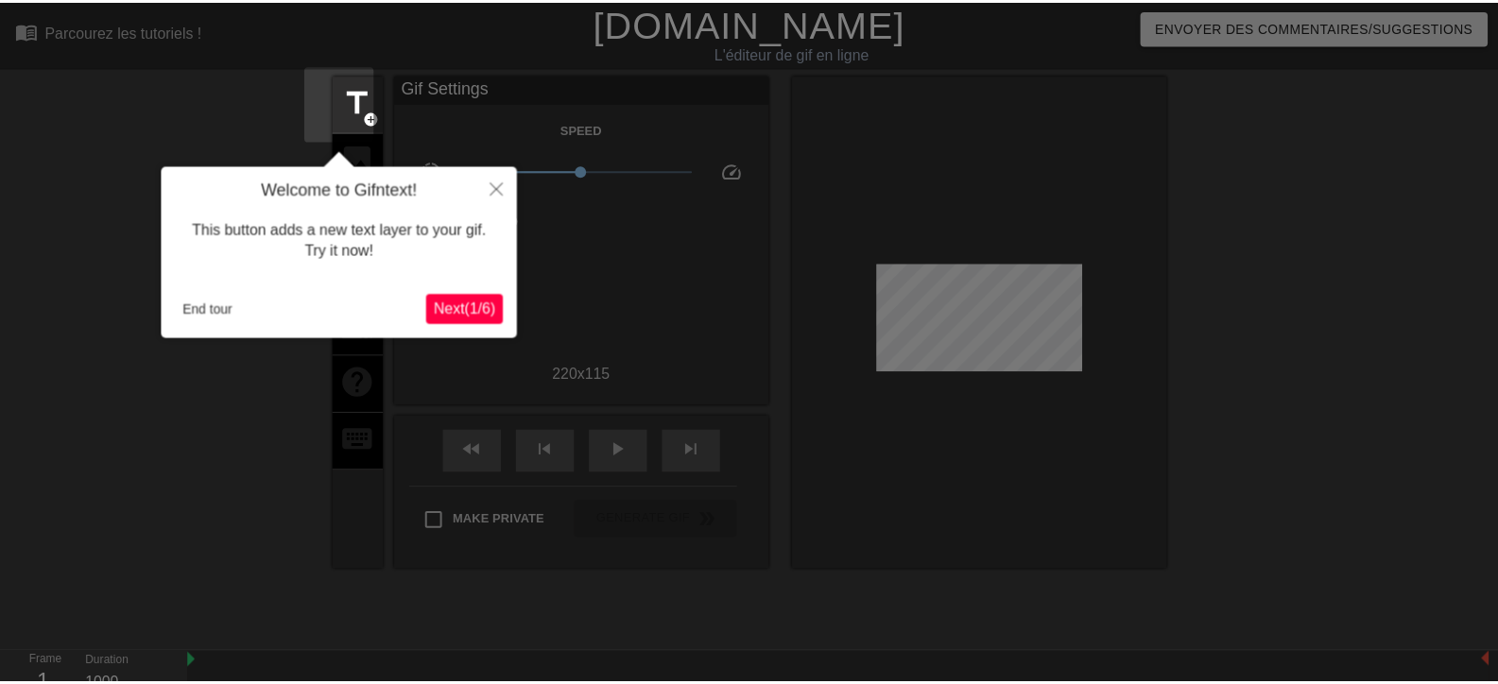
scroll to position [46, 0]
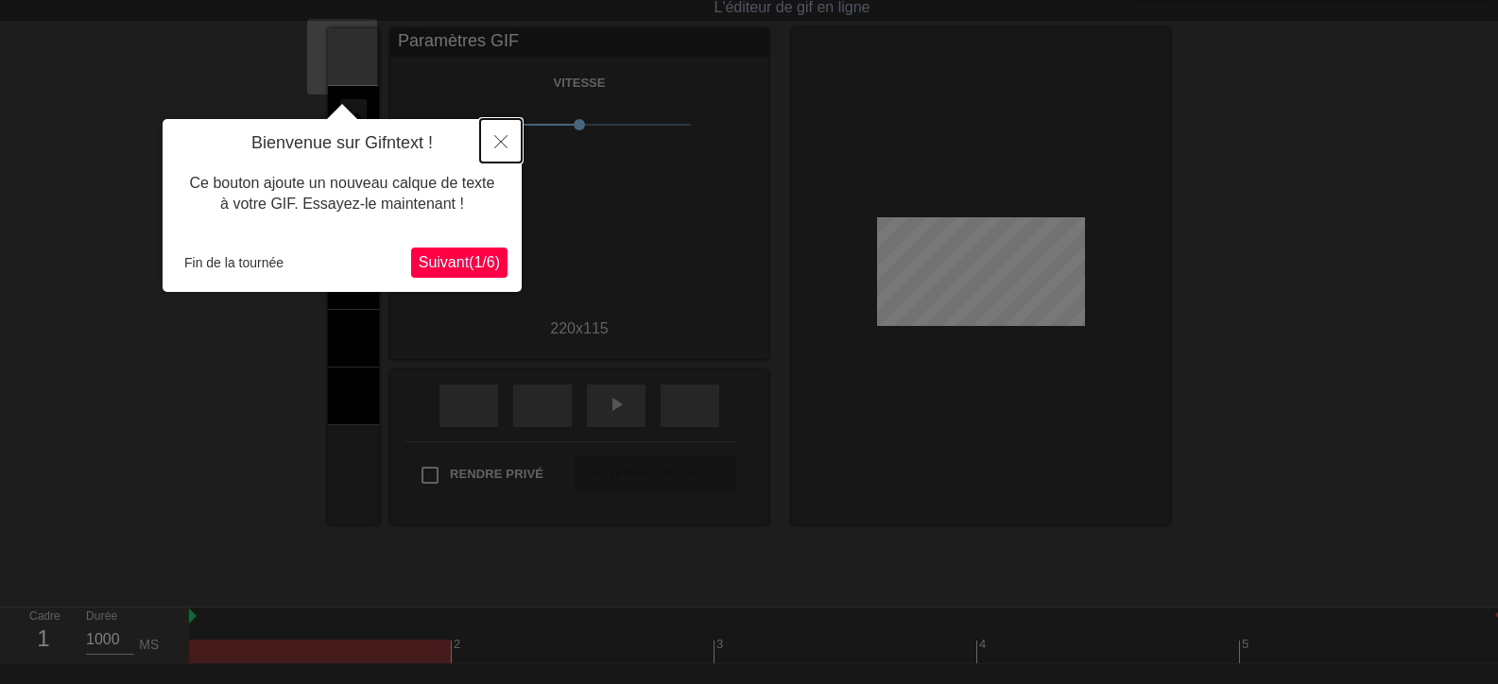
click at [501, 139] on icon "Fermer" at bounding box center [500, 141] width 13 height 13
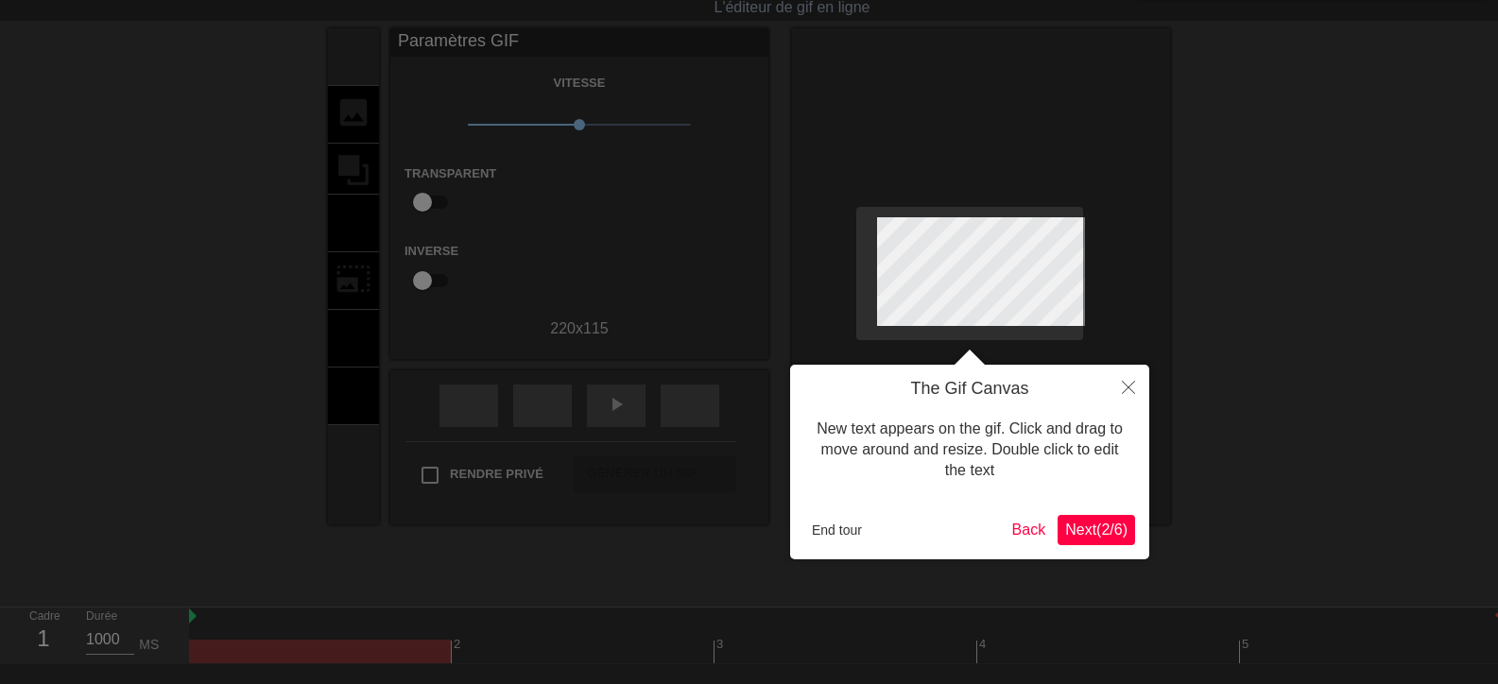
scroll to position [0, 0]
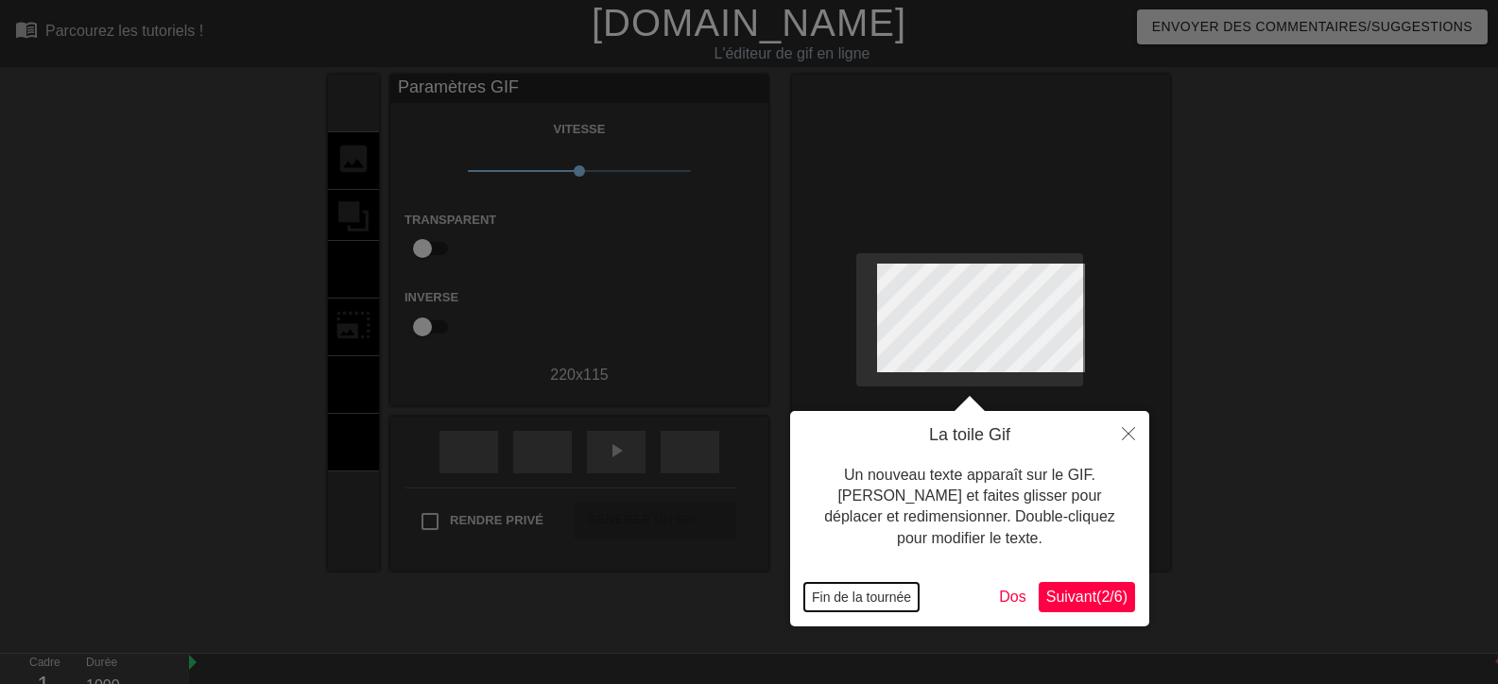
click at [864, 600] on font "Fin de la tournée" at bounding box center [861, 597] width 99 height 15
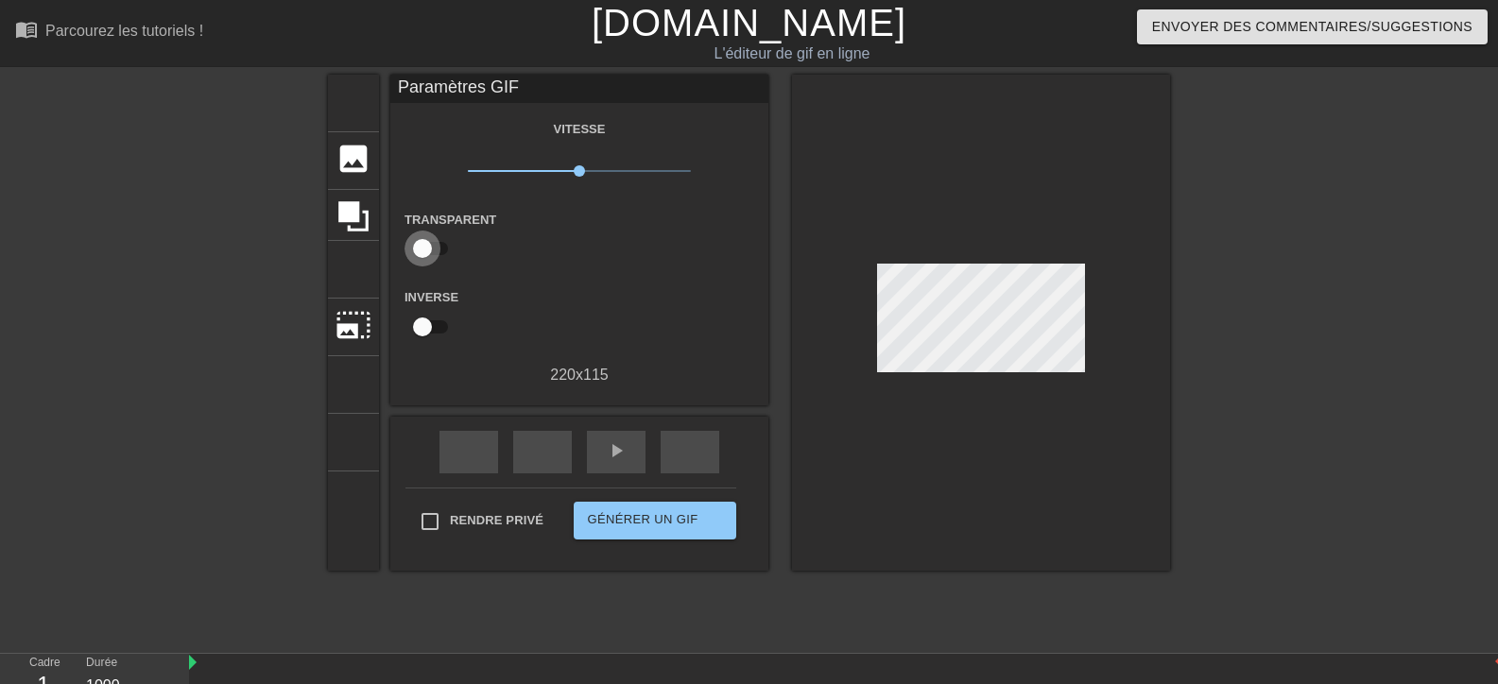
click at [408, 247] on input "checkbox" at bounding box center [422, 249] width 108 height 36
checkbox input "true"
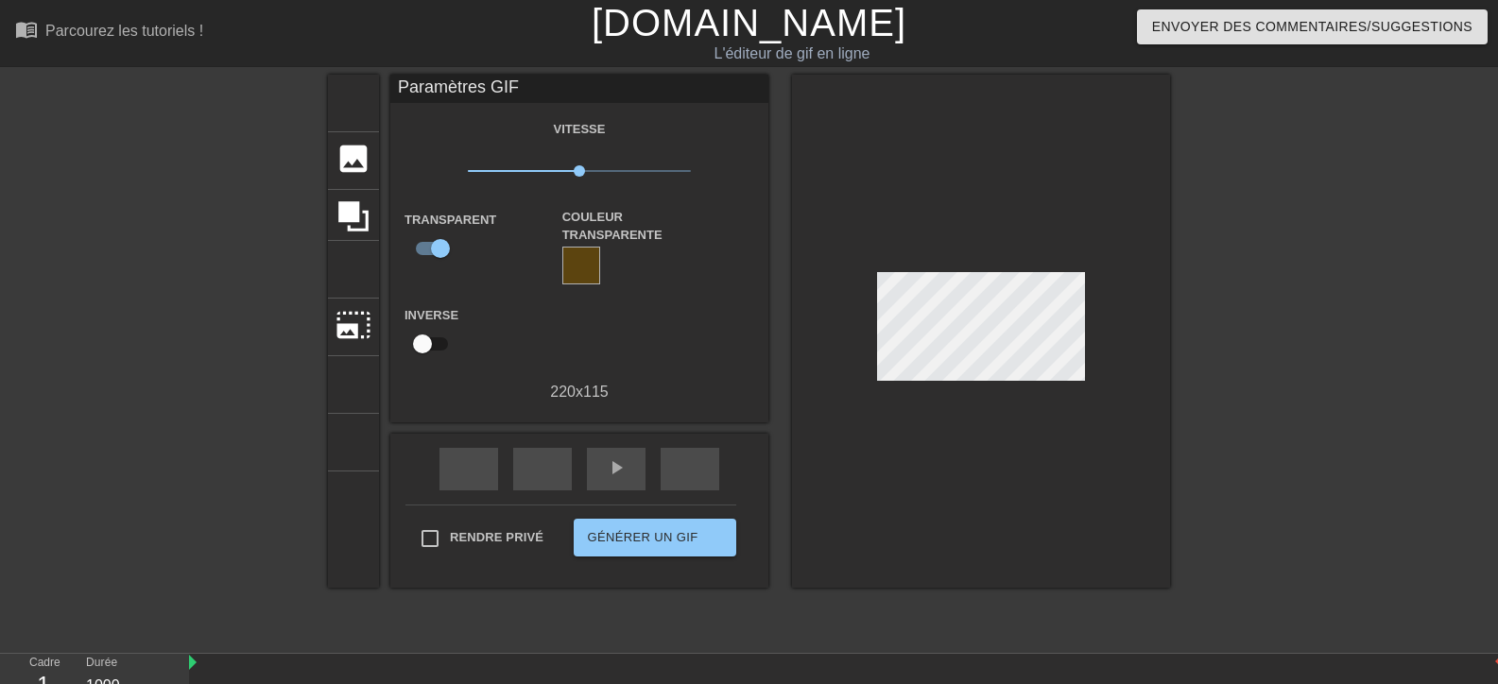
click at [569, 262] on div at bounding box center [581, 266] width 38 height 38
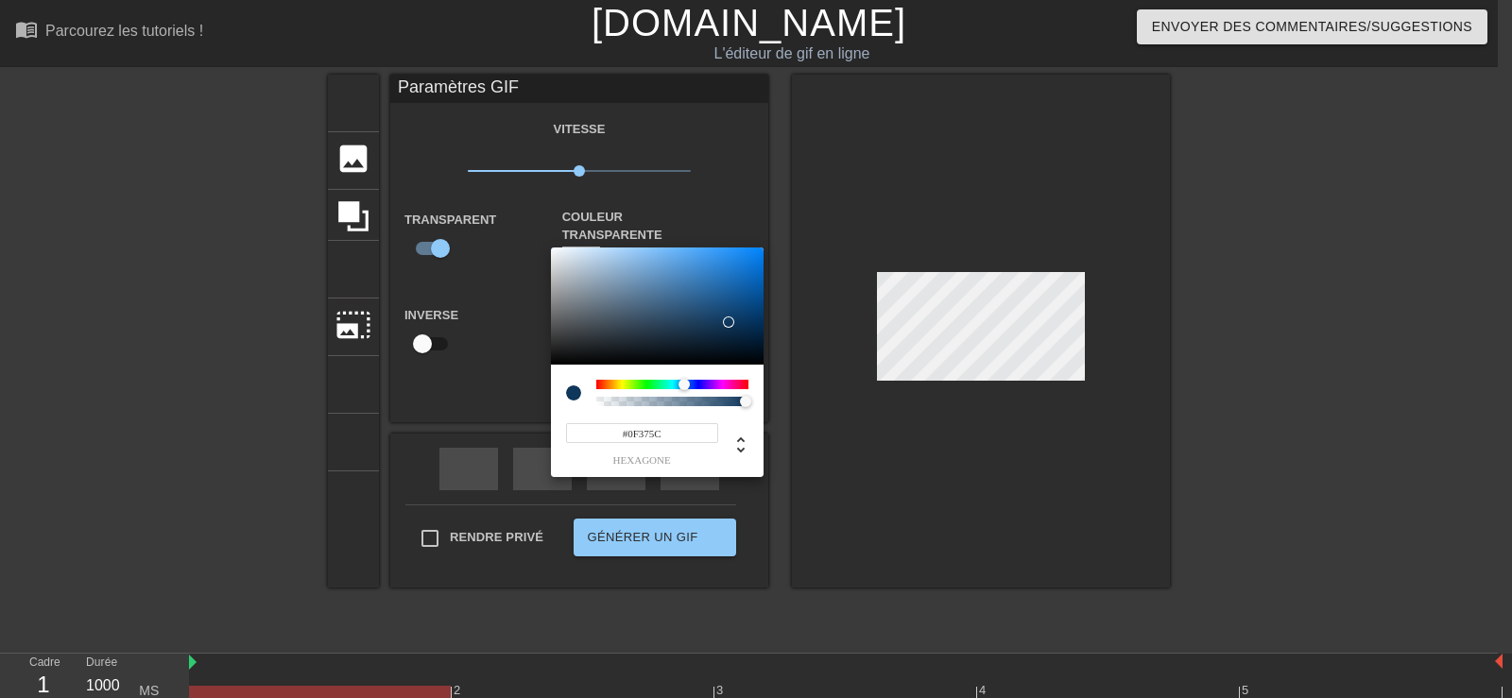
drag, startPoint x: 608, startPoint y: 382, endPoint x: 680, endPoint y: 396, distance: 74.1
click at [683, 396] on div at bounding box center [672, 393] width 152 height 26
type input "#0F3A5C"
click at [471, 341] on div at bounding box center [756, 349] width 1512 height 698
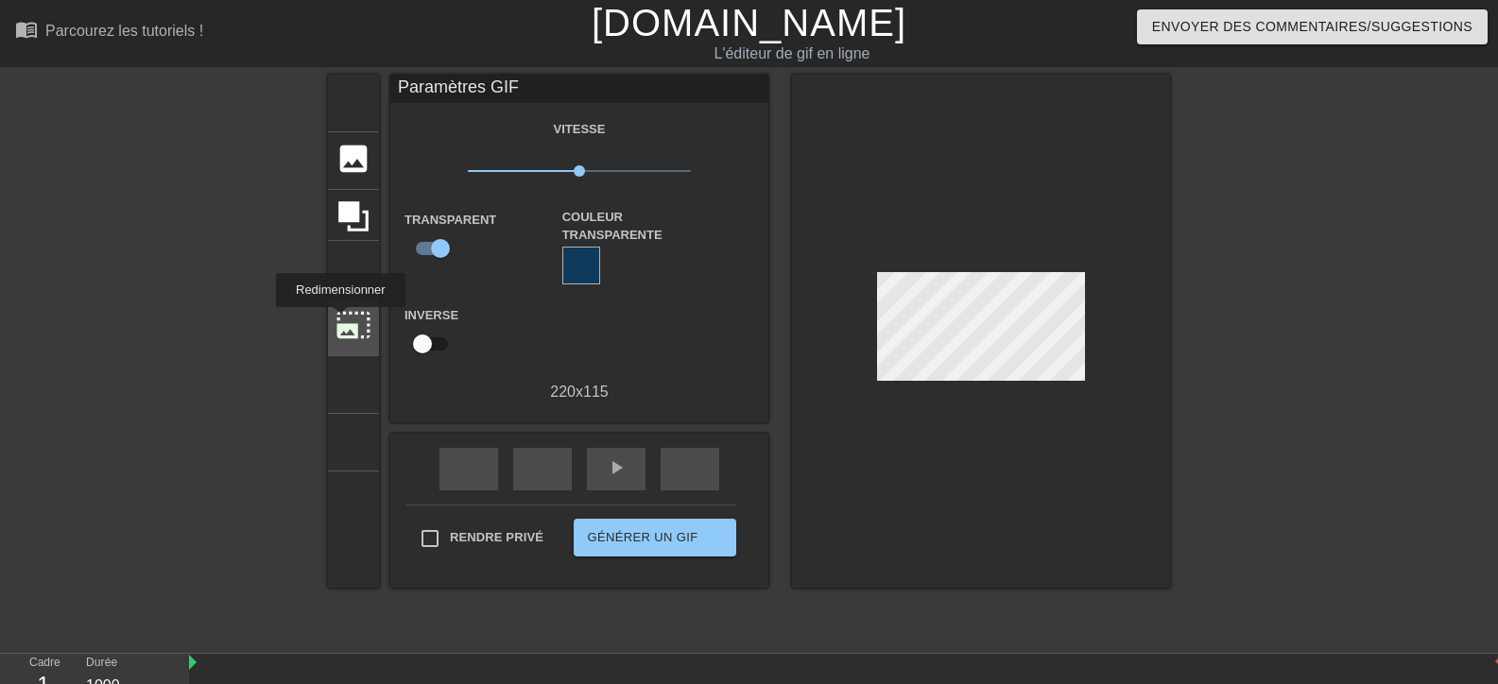
click at [339, 320] on font "photo_size_select_large" at bounding box center [353, 325] width 36 height 36
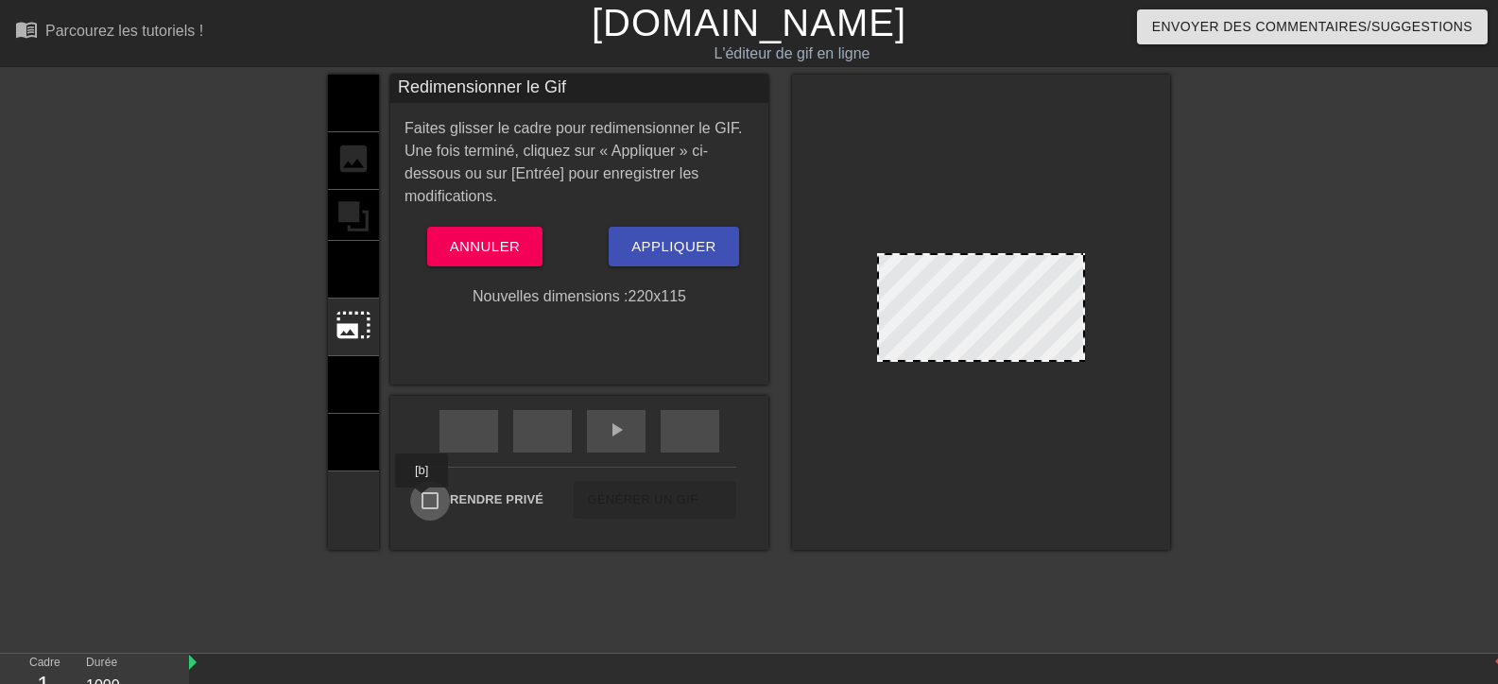
click at [422, 501] on input "Rendre privé" at bounding box center [430, 501] width 40 height 40
checkbox input "true"
drag, startPoint x: 1002, startPoint y: 357, endPoint x: 1238, endPoint y: 521, distance: 287.3
click at [1302, 592] on div "menu_book Parcourez les tutoriels ! [DOMAIN_NAME] L'éditeur de gif en ligne Env…" at bounding box center [749, 421] width 1498 height 842
drag, startPoint x: 923, startPoint y: 236, endPoint x: 865, endPoint y: 272, distance: 67.9
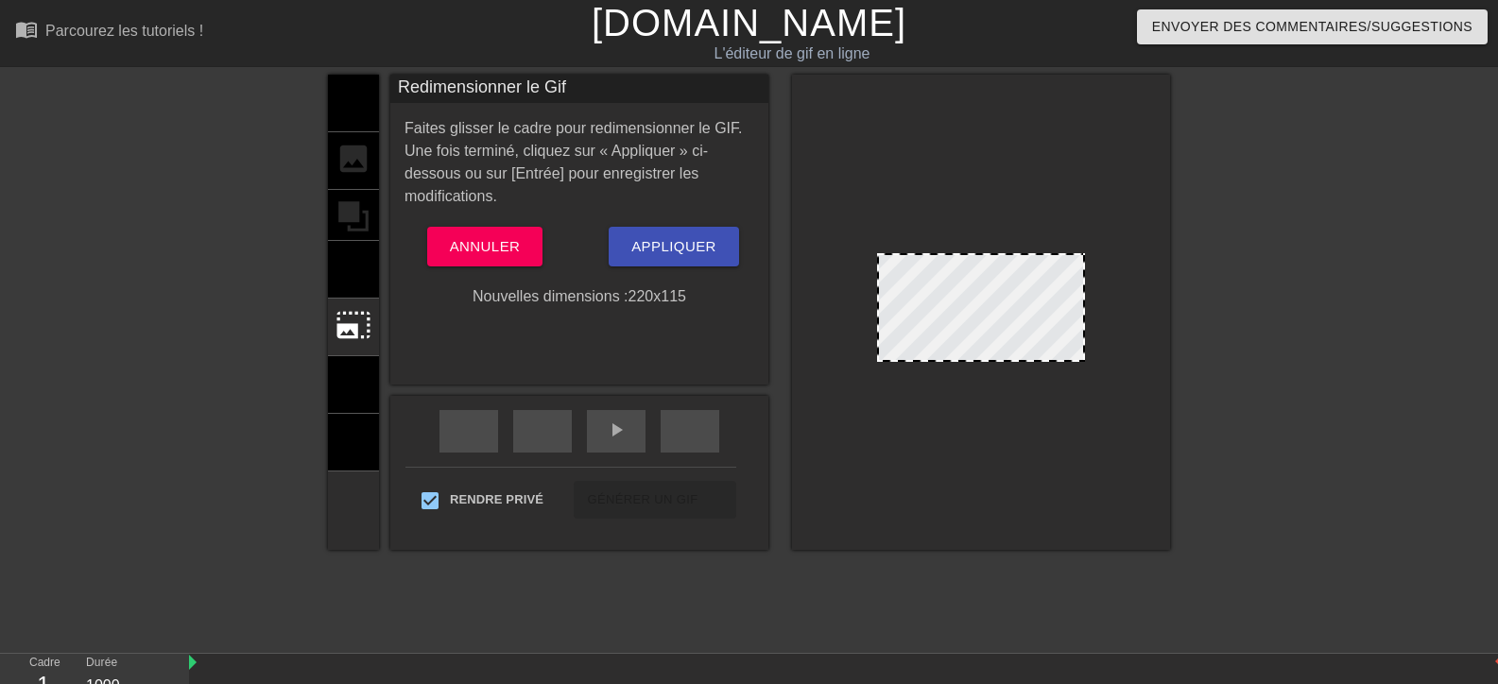
click at [865, 272] on div at bounding box center [981, 312] width 378 height 475
drag, startPoint x: 944, startPoint y: 290, endPoint x: 949, endPoint y: 274, distance: 16.7
click at [949, 274] on div at bounding box center [981, 307] width 208 height 109
click at [979, 258] on div at bounding box center [981, 307] width 208 height 109
click at [1067, 252] on div at bounding box center [981, 312] width 378 height 475
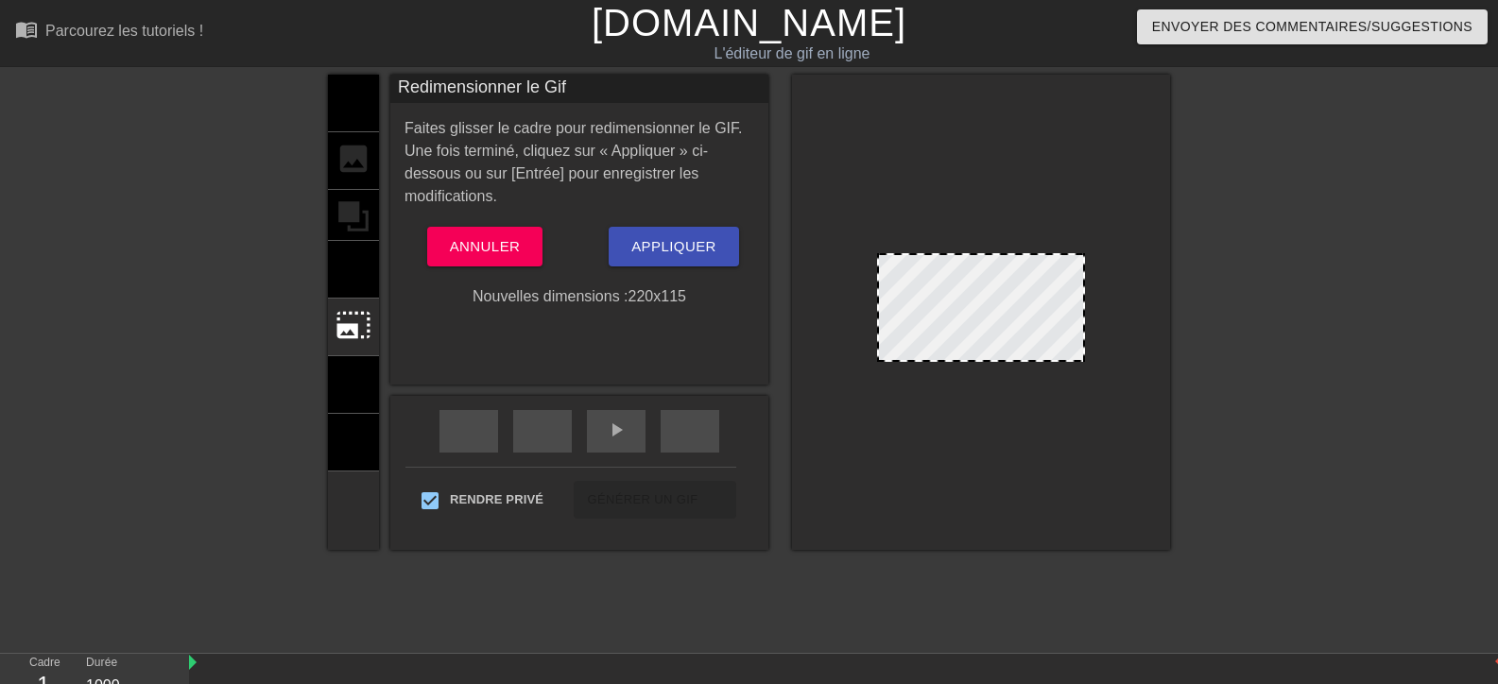
drag, startPoint x: 1067, startPoint y: 252, endPoint x: 1061, endPoint y: 214, distance: 38.2
click at [1071, 214] on div at bounding box center [981, 312] width 378 height 475
drag, startPoint x: 1071, startPoint y: 351, endPoint x: 1177, endPoint y: 433, distance: 134.0
click at [1191, 445] on div "titre ajouter_cercle image ajouter_cercle recadrer photo_size_select_large aide…" at bounding box center [749, 358] width 1498 height 567
drag, startPoint x: 1062, startPoint y: 358, endPoint x: 970, endPoint y: 435, distance: 119.4
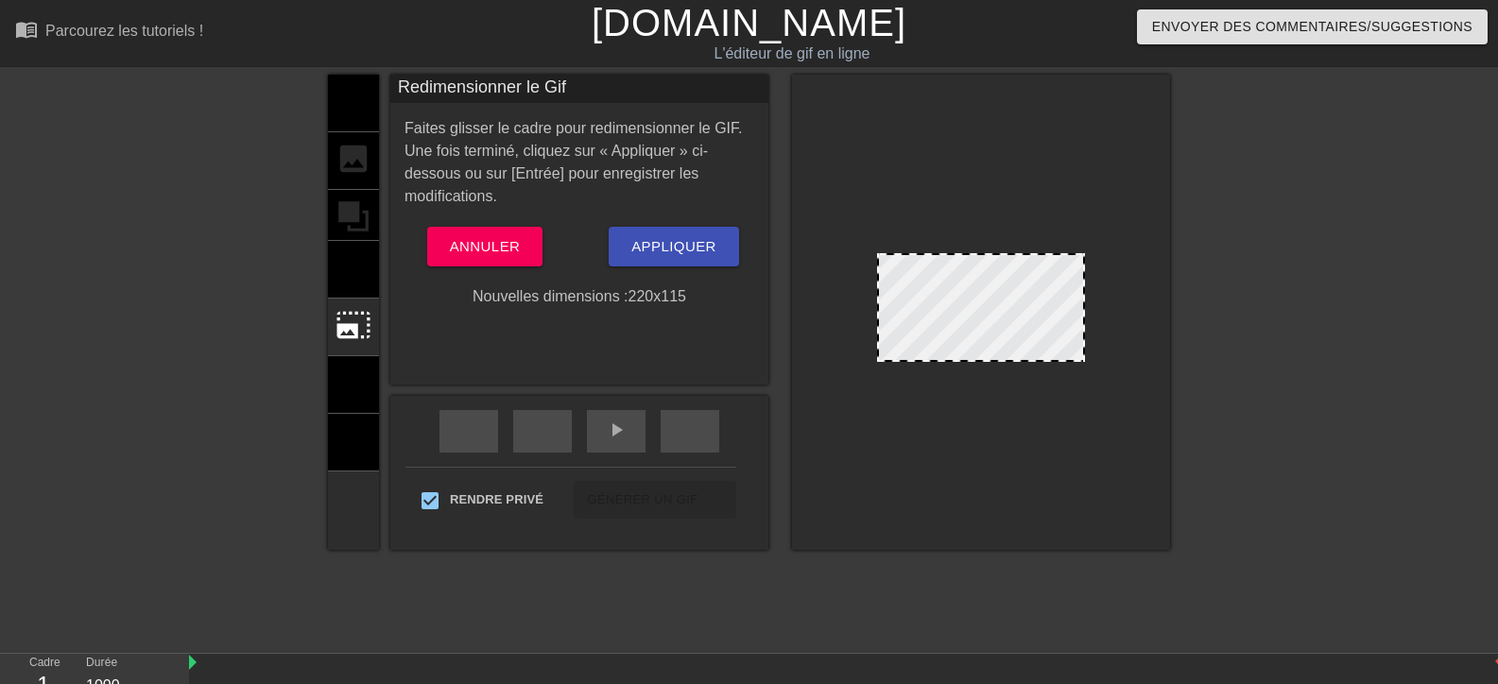
click at [985, 422] on div at bounding box center [981, 312] width 378 height 475
